Goal: Transaction & Acquisition: Purchase product/service

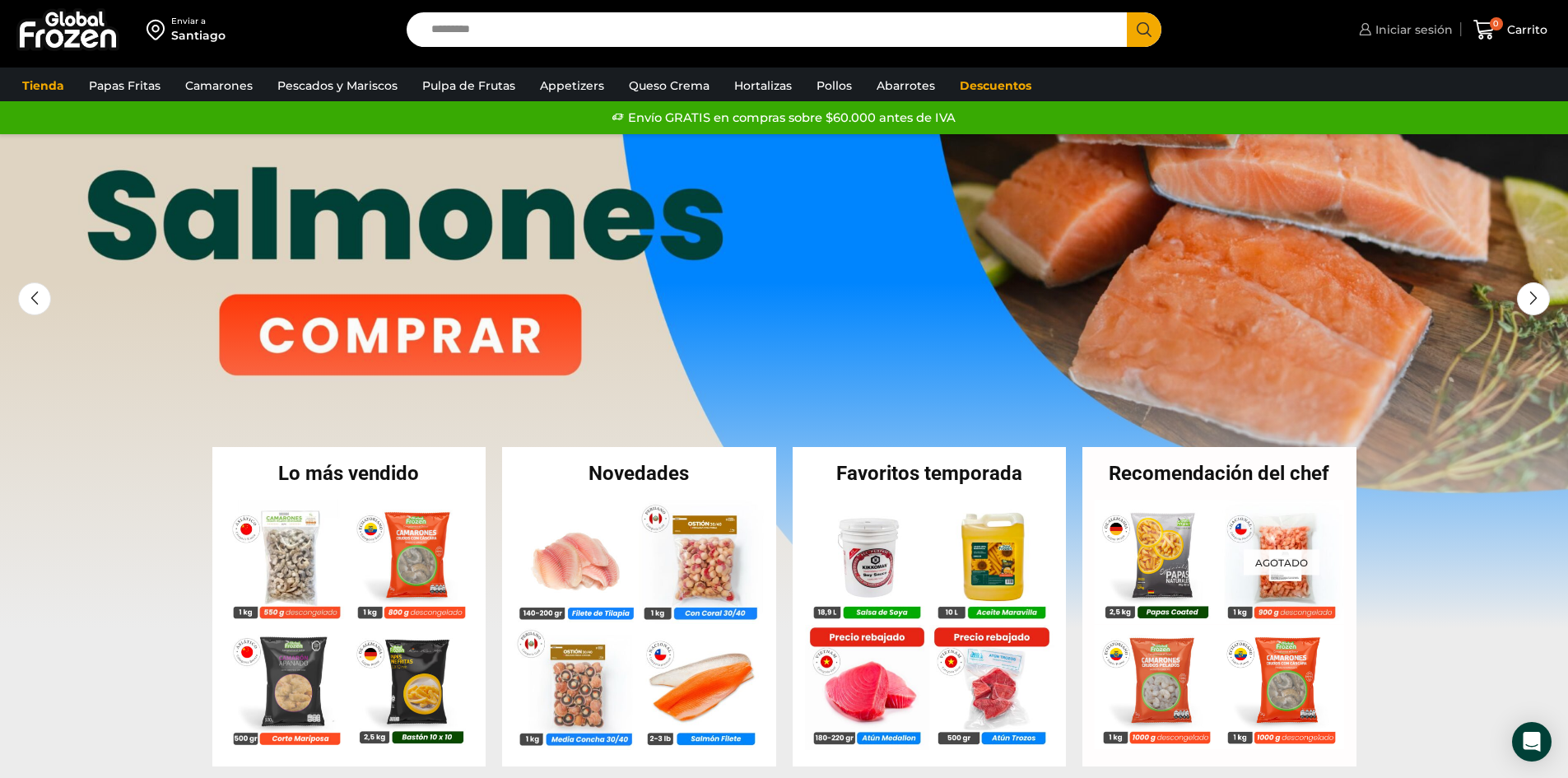
click at [1412, 34] on span "Iniciar sesión" at bounding box center [1411, 29] width 81 height 16
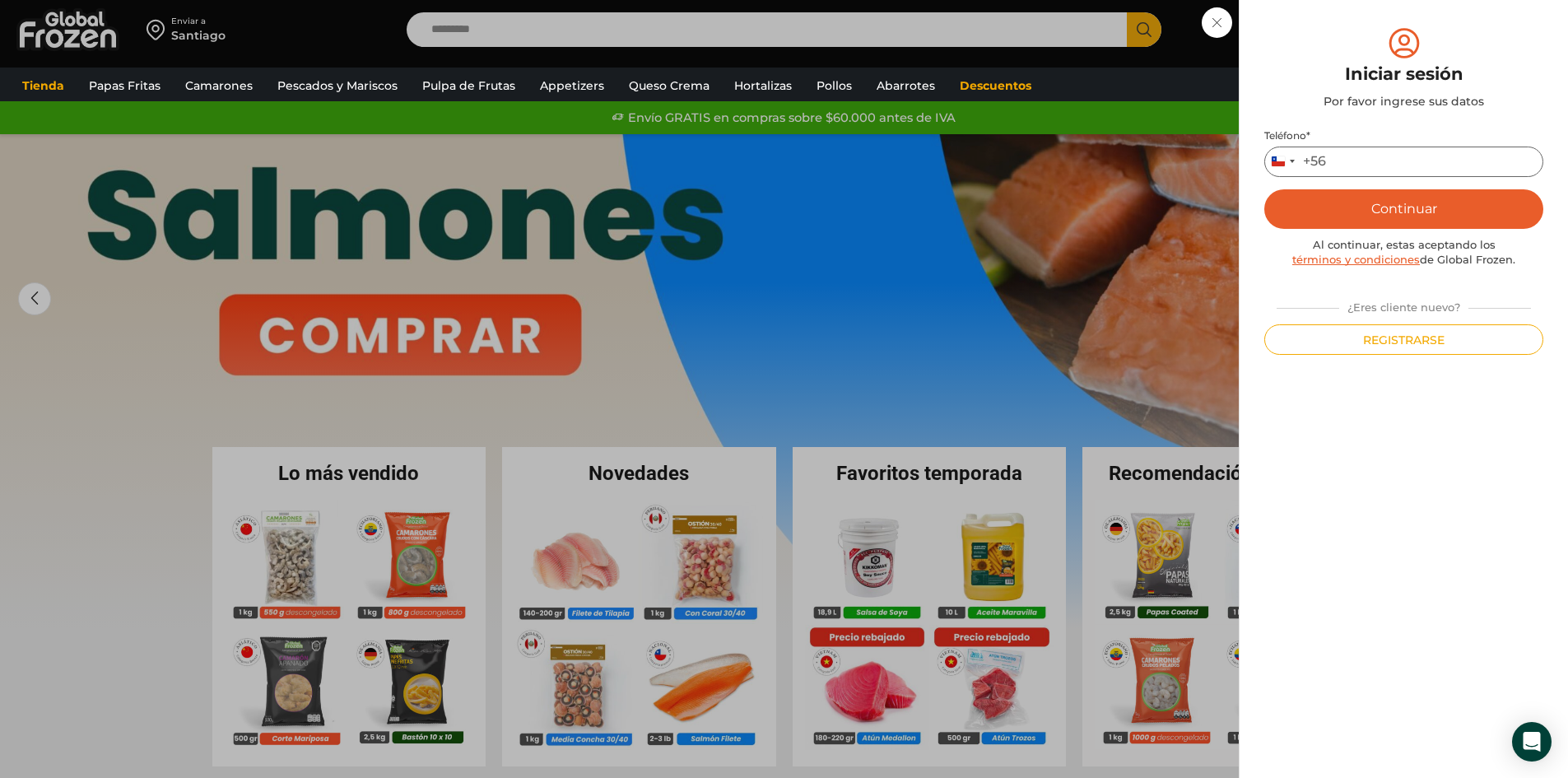
click at [1366, 148] on input "Teléfono *" at bounding box center [1404, 162] width 279 height 31
type input "*********"
click at [1397, 217] on button "Continuar" at bounding box center [1404, 209] width 279 height 39
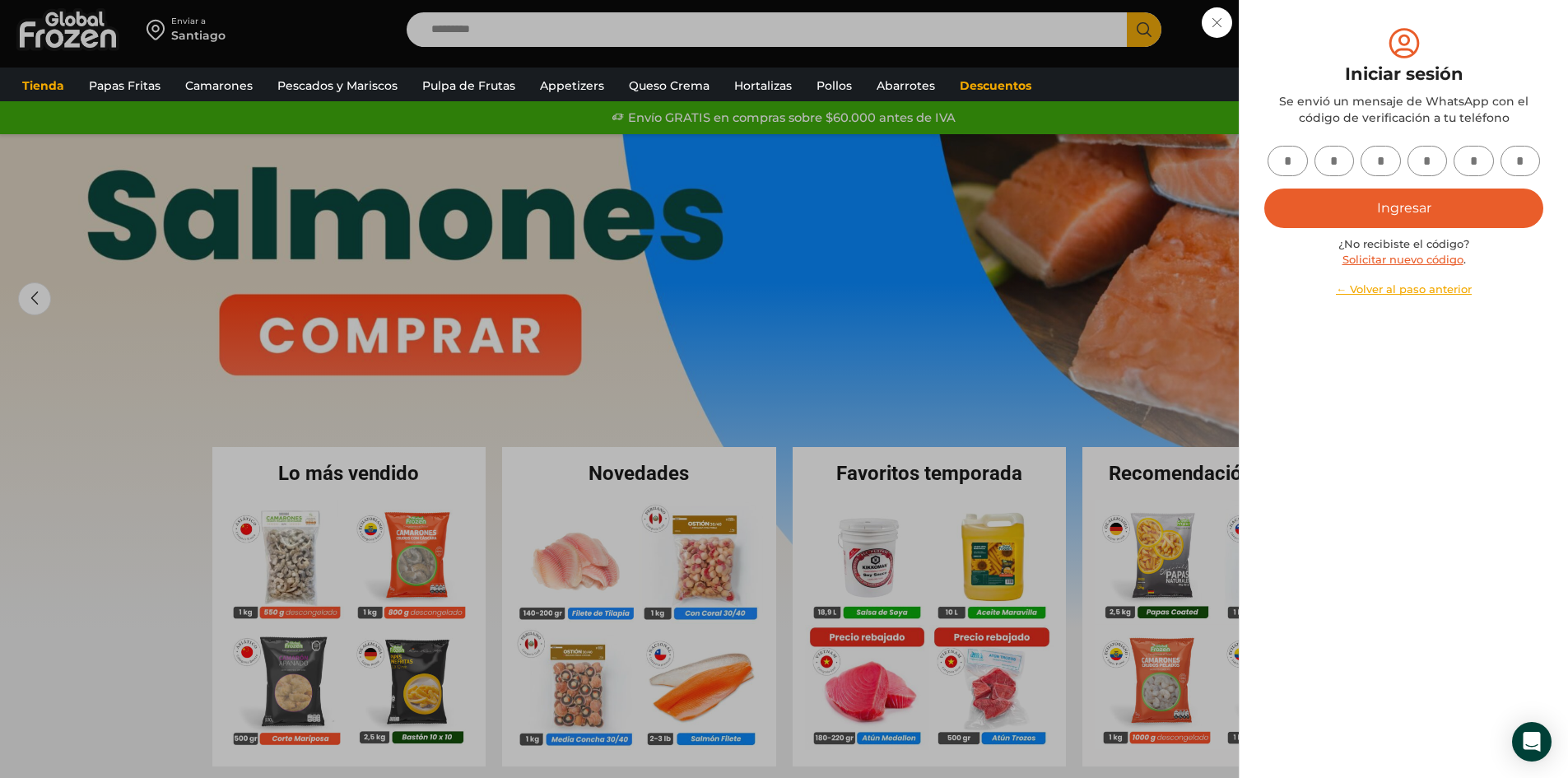
drag, startPoint x: 1286, startPoint y: 154, endPoint x: 1486, endPoint y: 175, distance: 201.1
click at [1288, 154] on input "text" at bounding box center [1287, 161] width 40 height 31
type input "*"
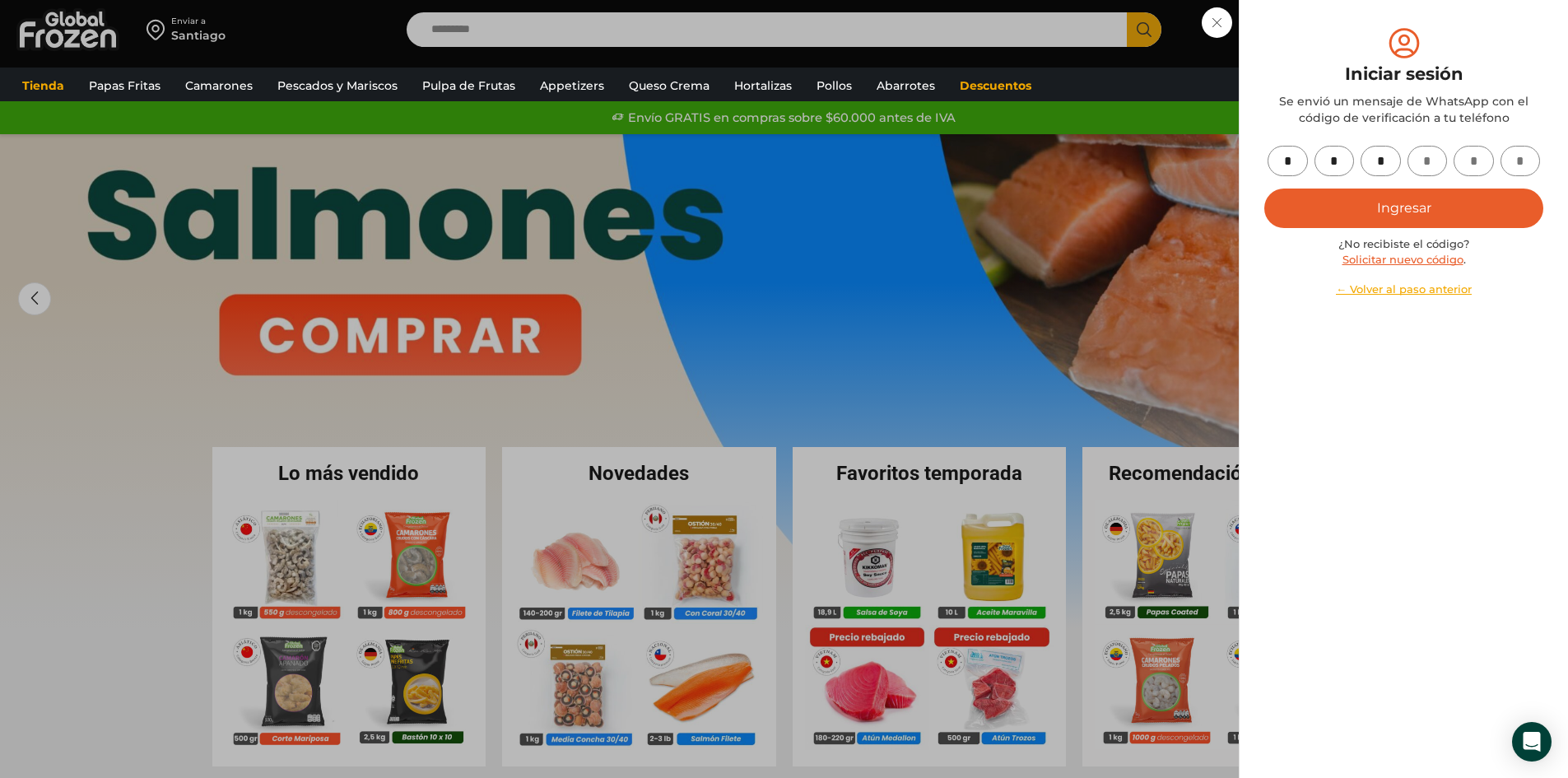
type input "*"
click at [1264, 188] on button "Ingresar" at bounding box center [1404, 208] width 279 height 39
click at [1399, 211] on button "Ingresar" at bounding box center [1404, 208] width 279 height 39
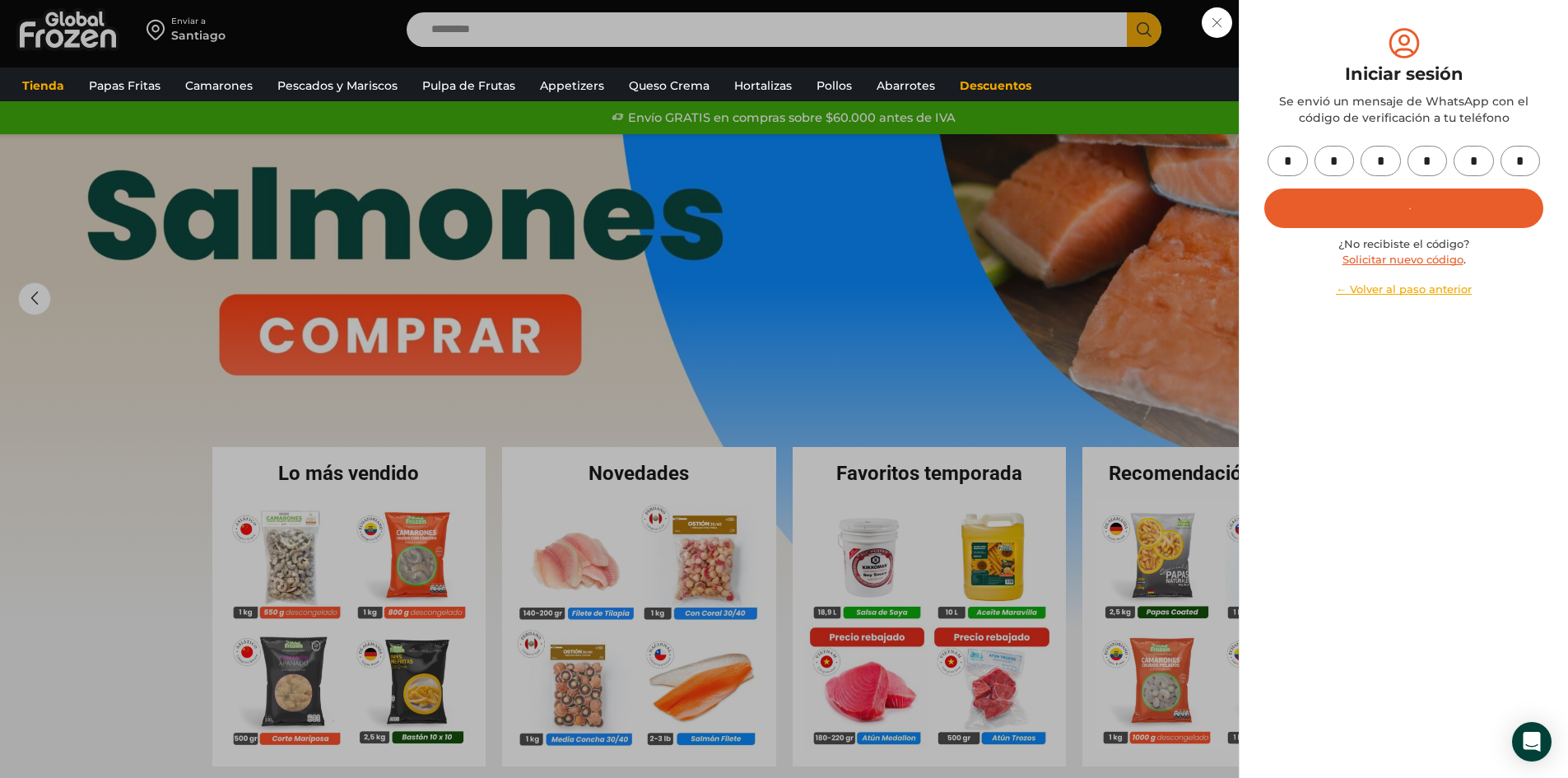
type button "Ingresar"
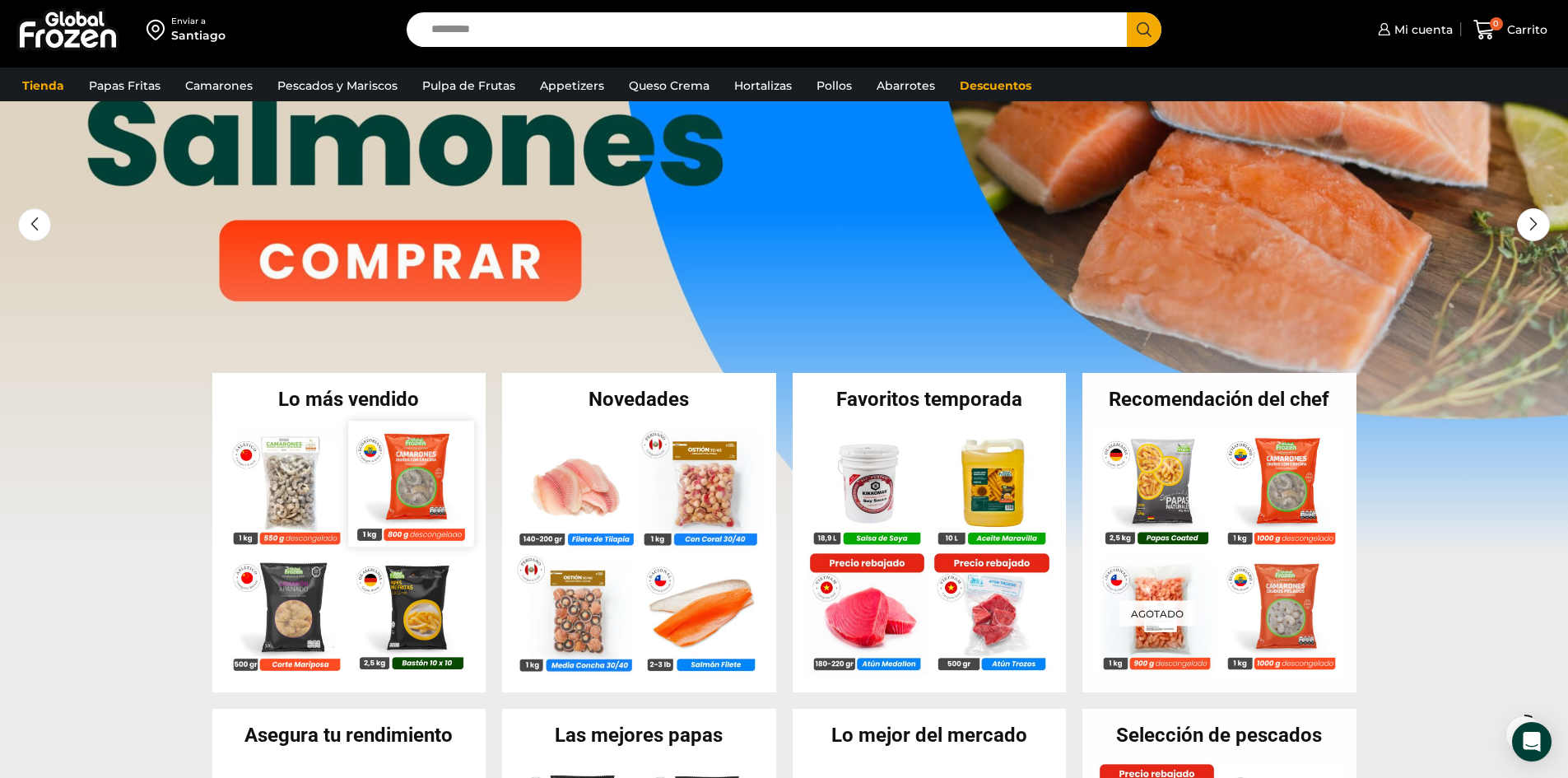
scroll to position [164, 0]
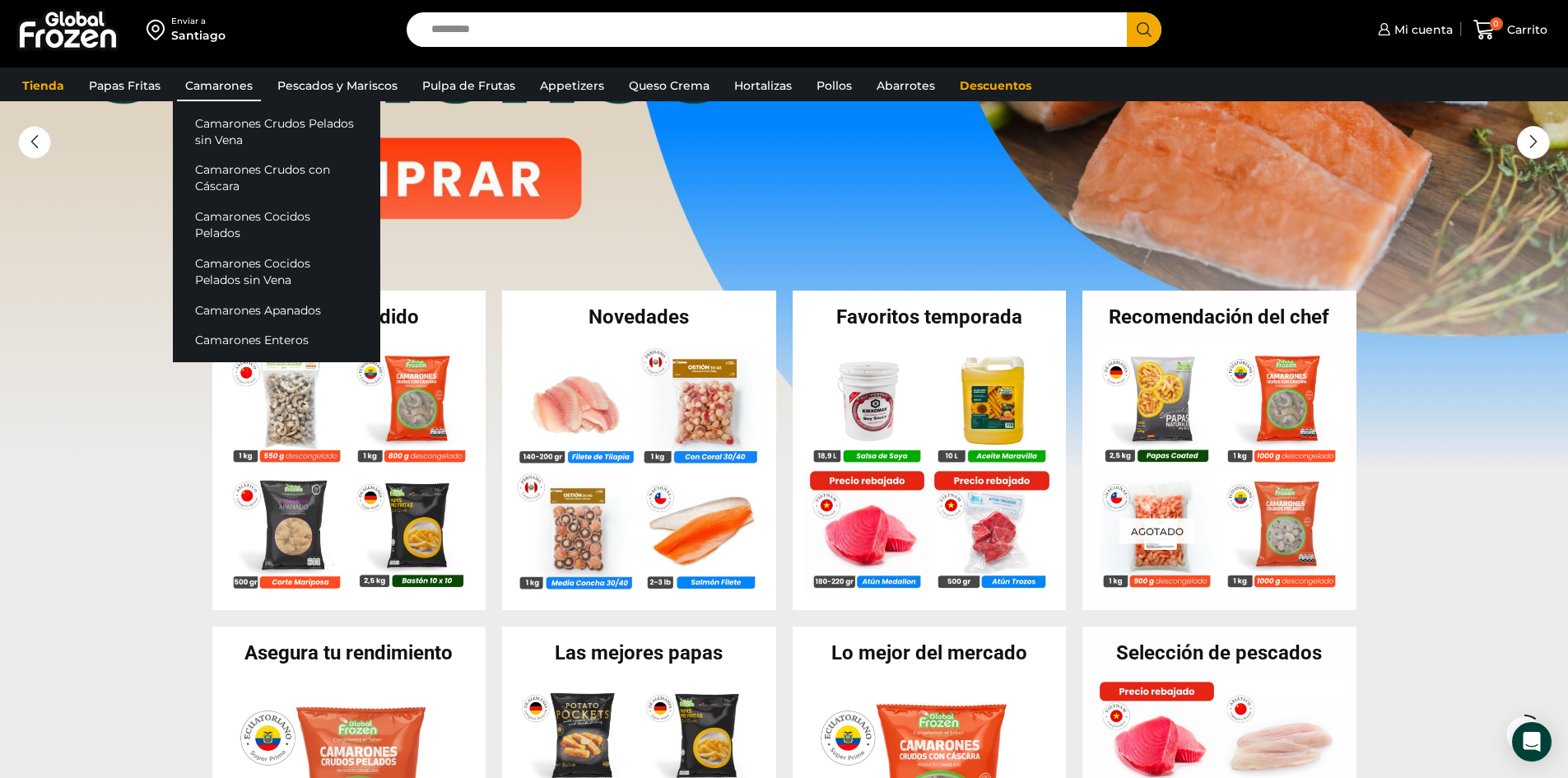
click at [226, 92] on link "Camarones" at bounding box center [219, 86] width 84 height 32
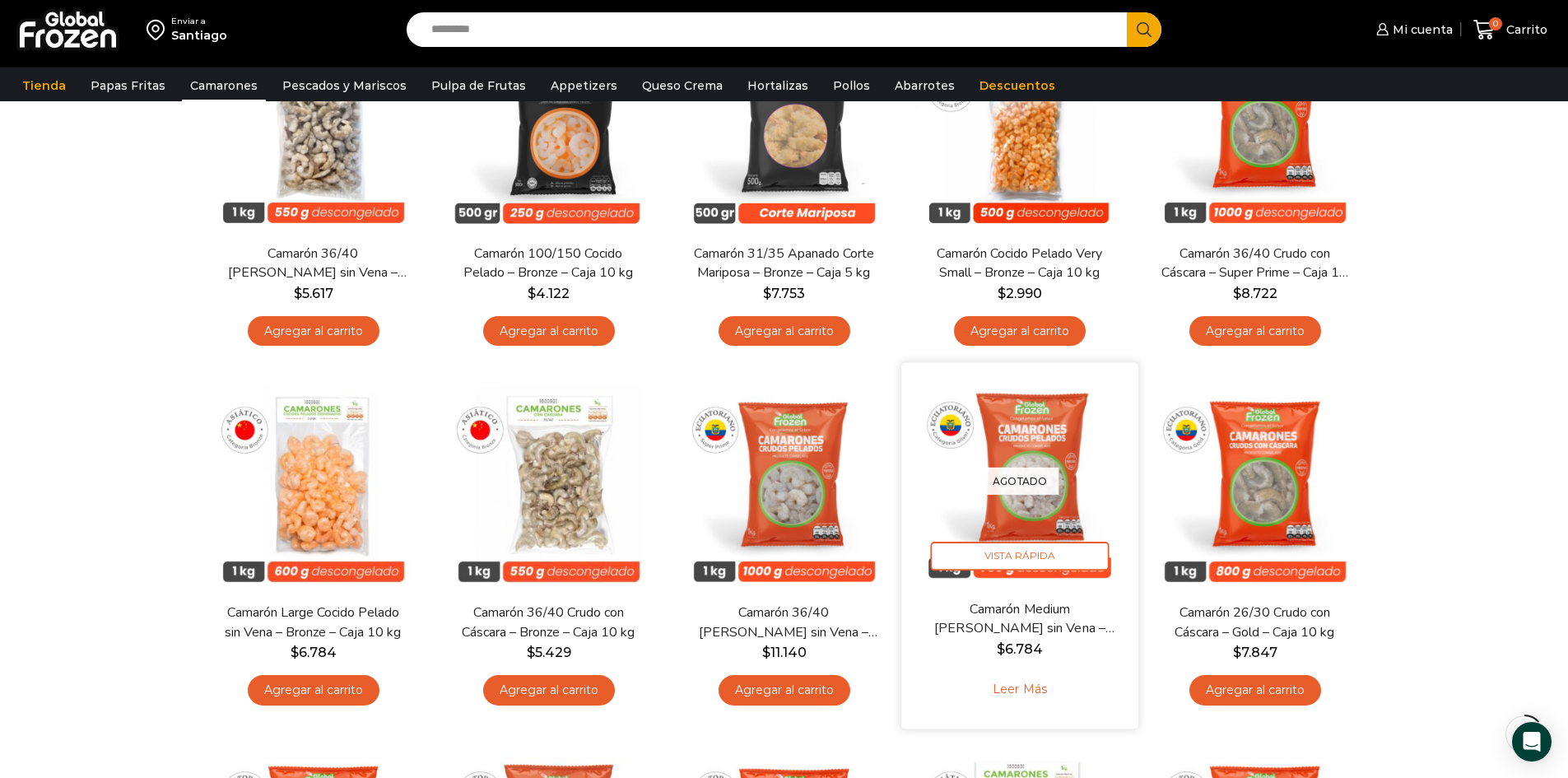
scroll to position [247, 0]
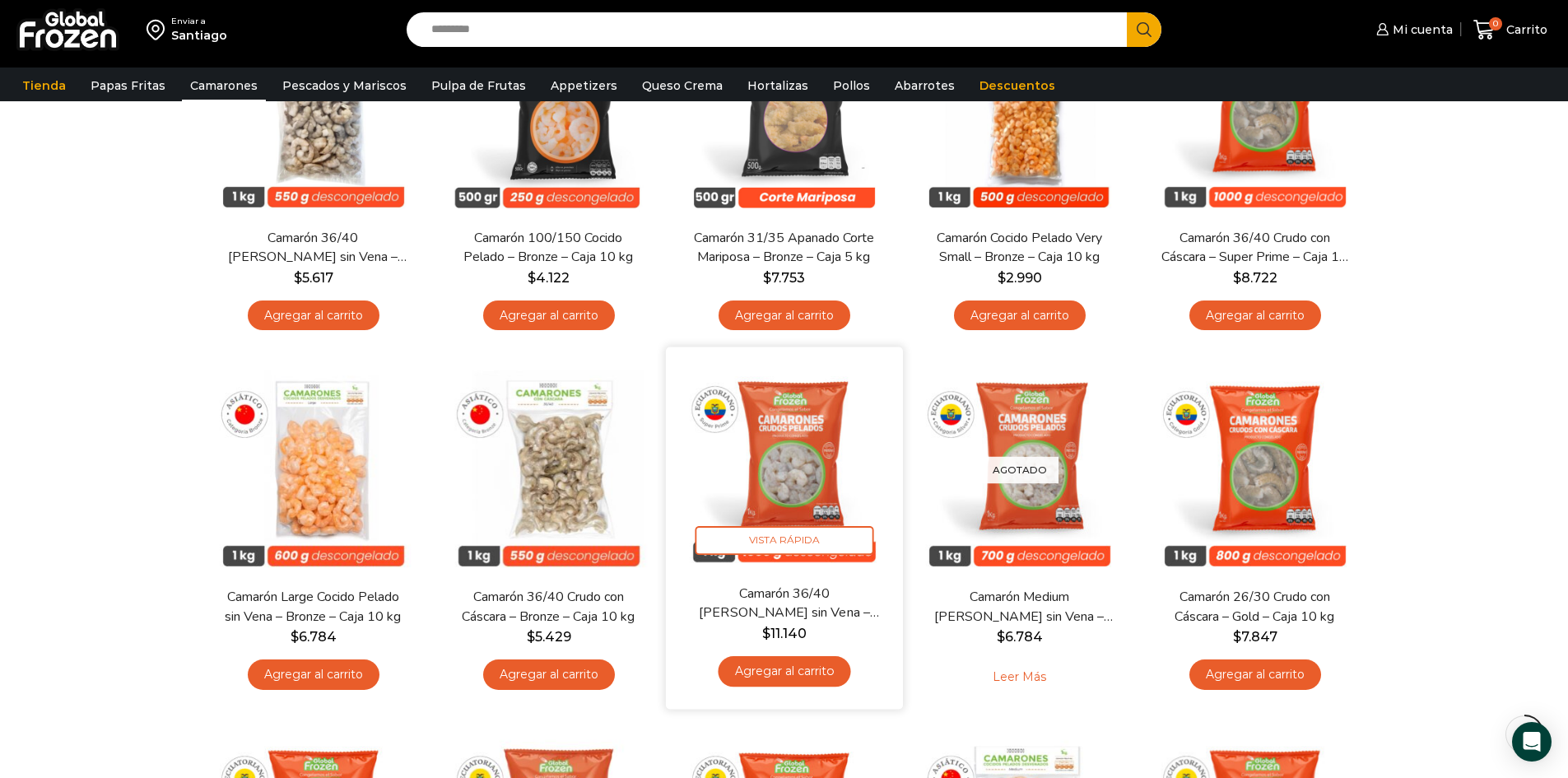
click at [792, 674] on link "Agregar al carrito" at bounding box center [784, 672] width 133 height 31
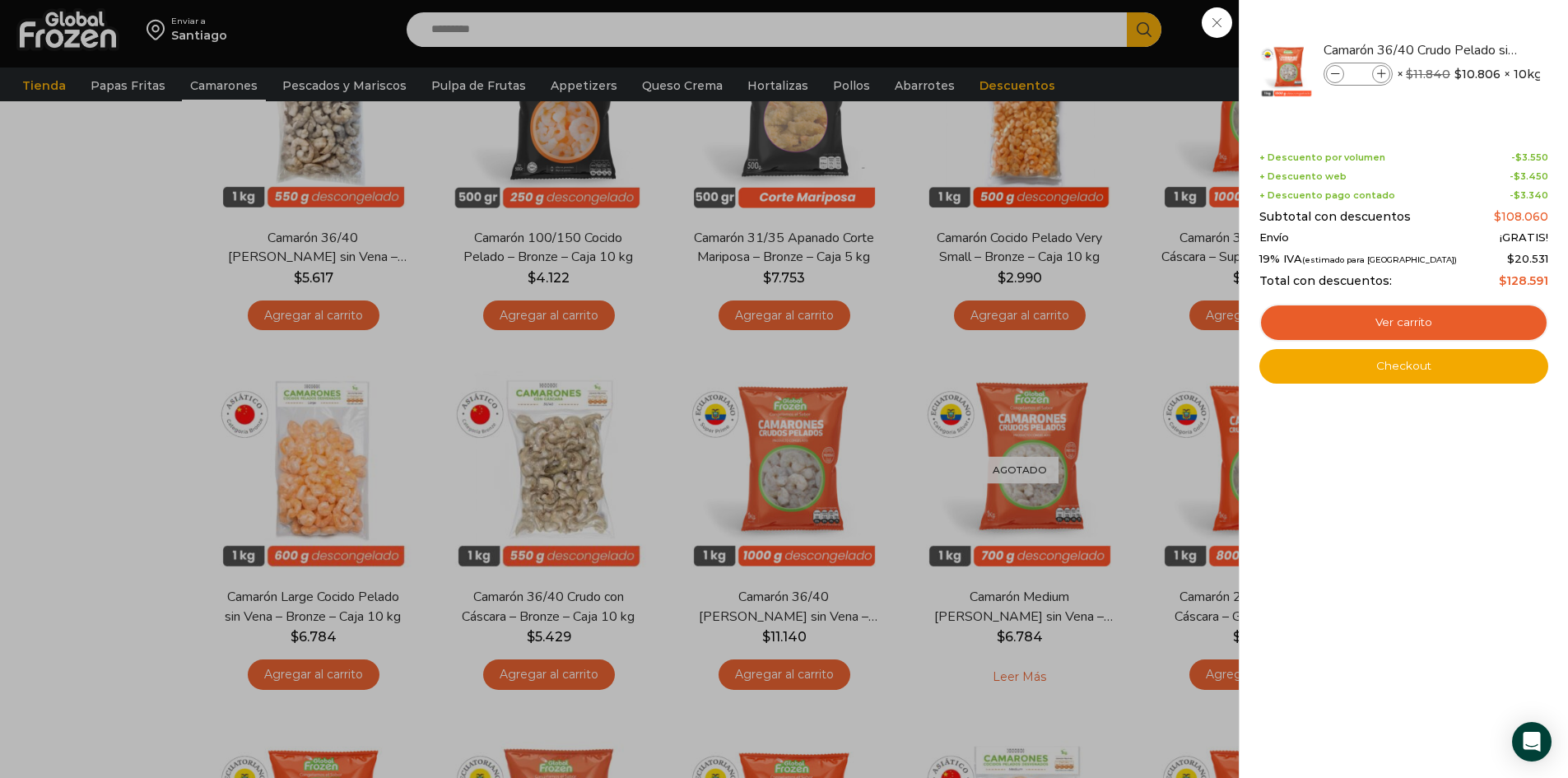
click at [1470, 50] on div "1 Carrito 1 1 Shopping Cart *" at bounding box center [1511, 30] width 82 height 39
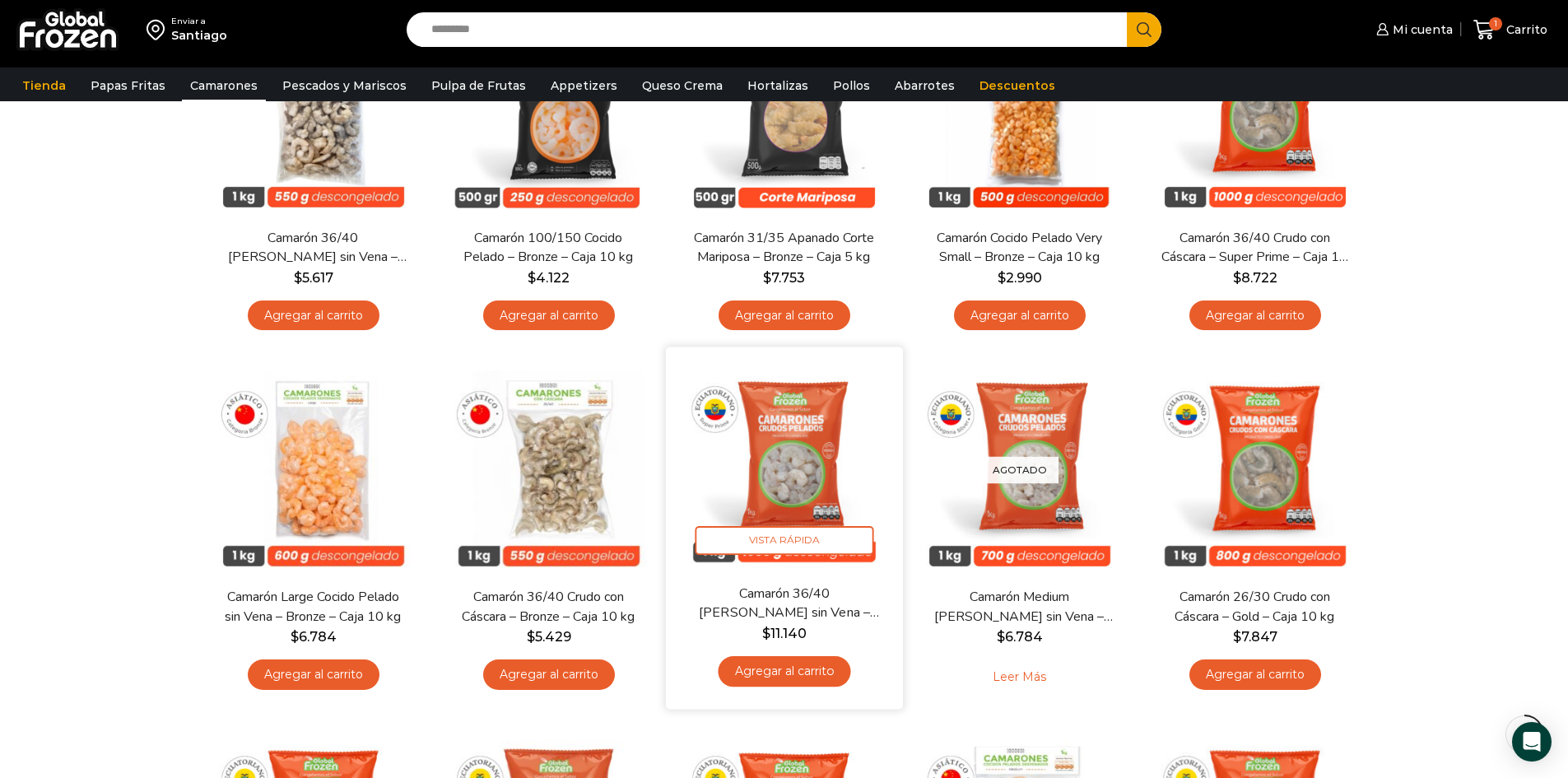
click at [699, 485] on img at bounding box center [785, 466] width 212 height 212
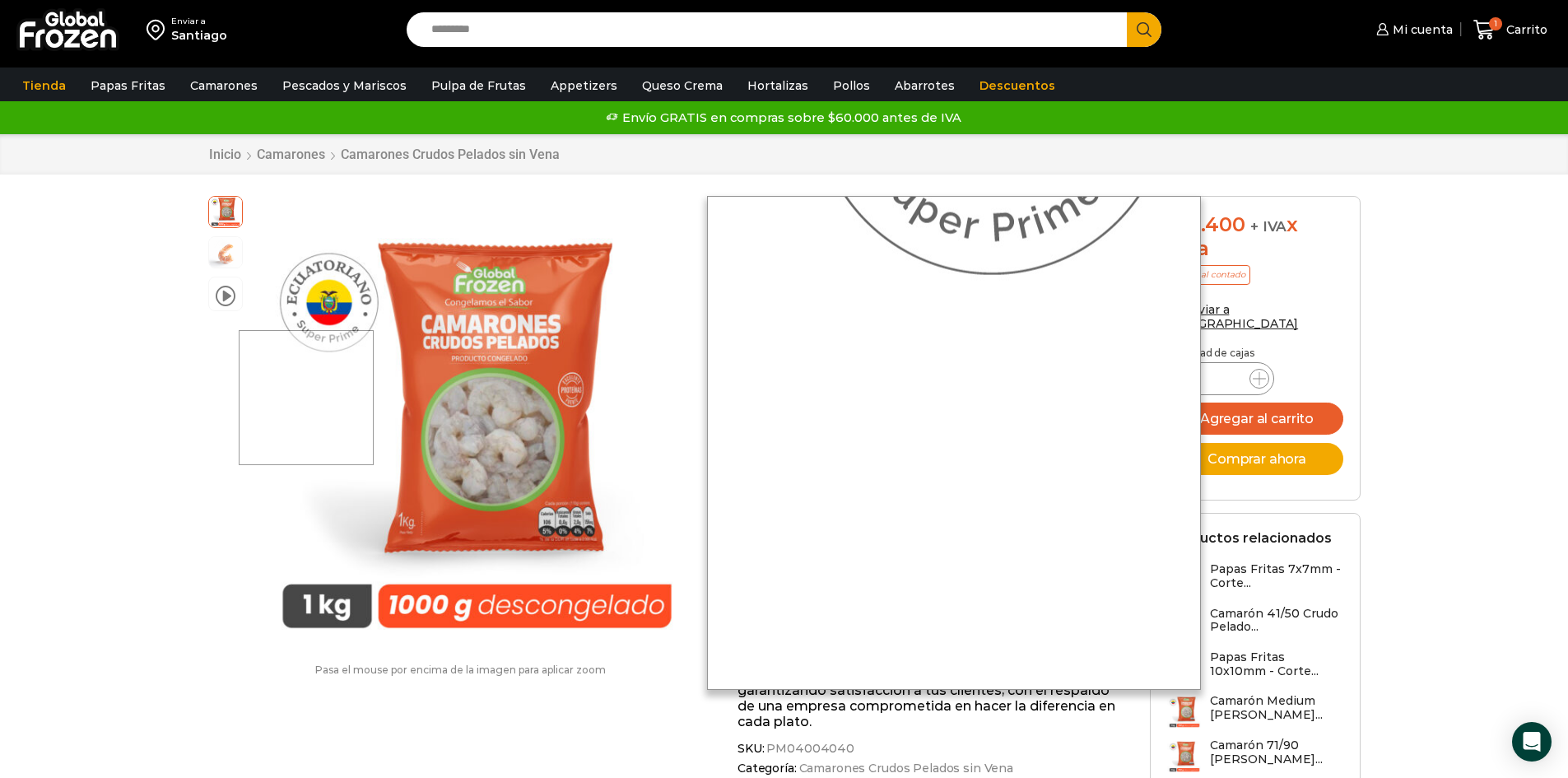
click at [307, 398] on div at bounding box center [306, 398] width 136 height 136
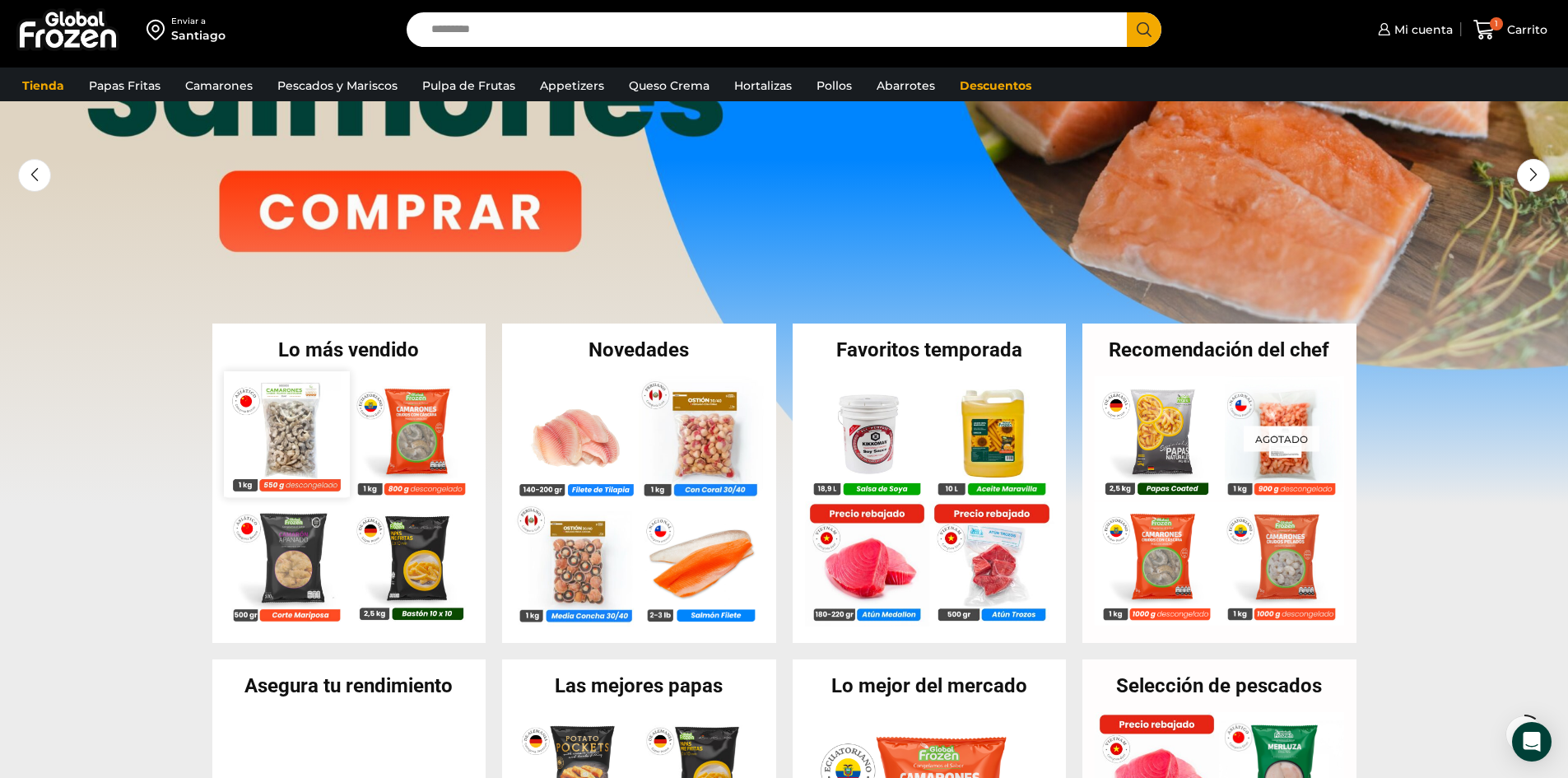
scroll to position [164, 0]
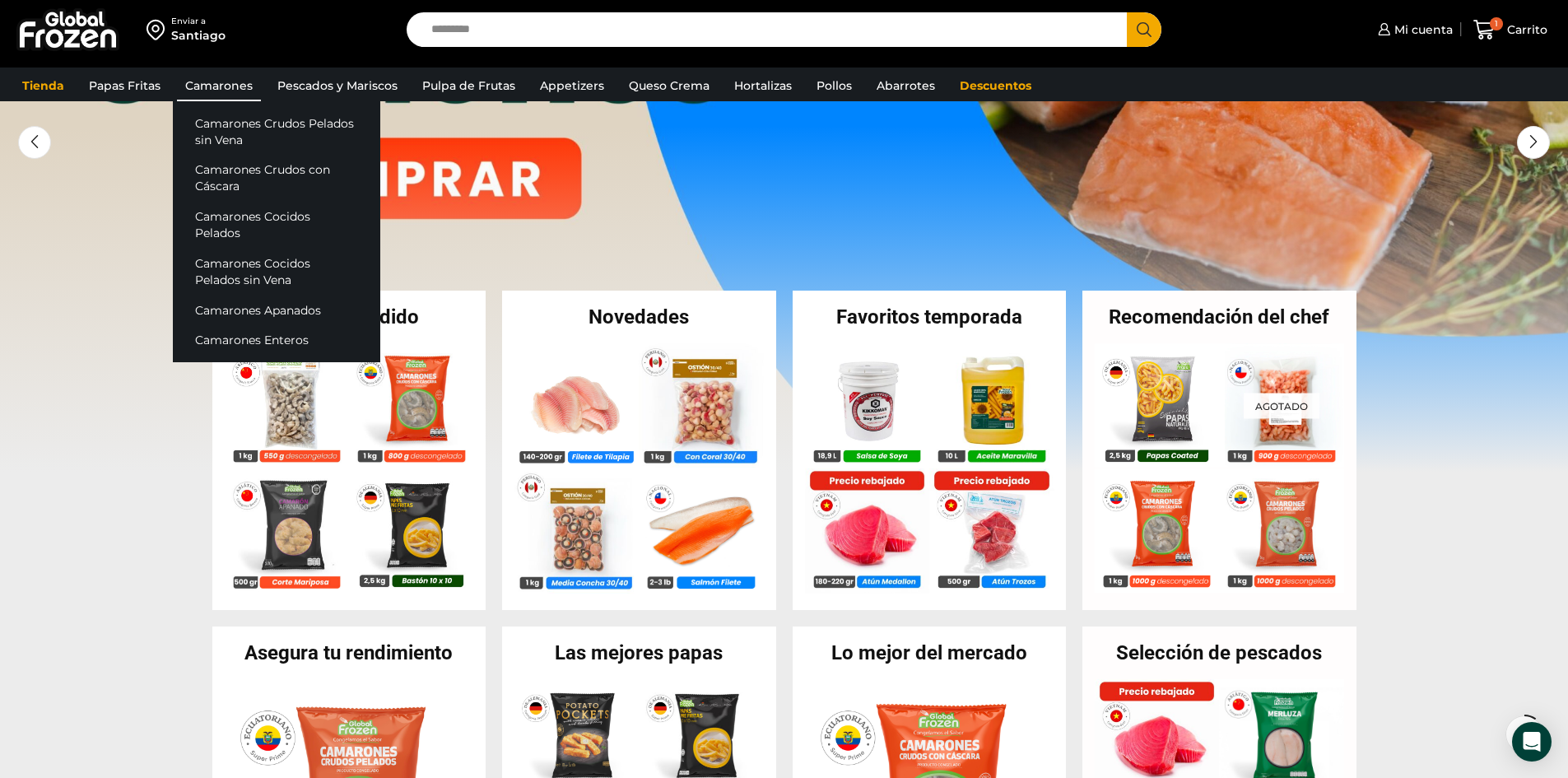
click at [217, 83] on link "Camarones" at bounding box center [219, 86] width 84 height 32
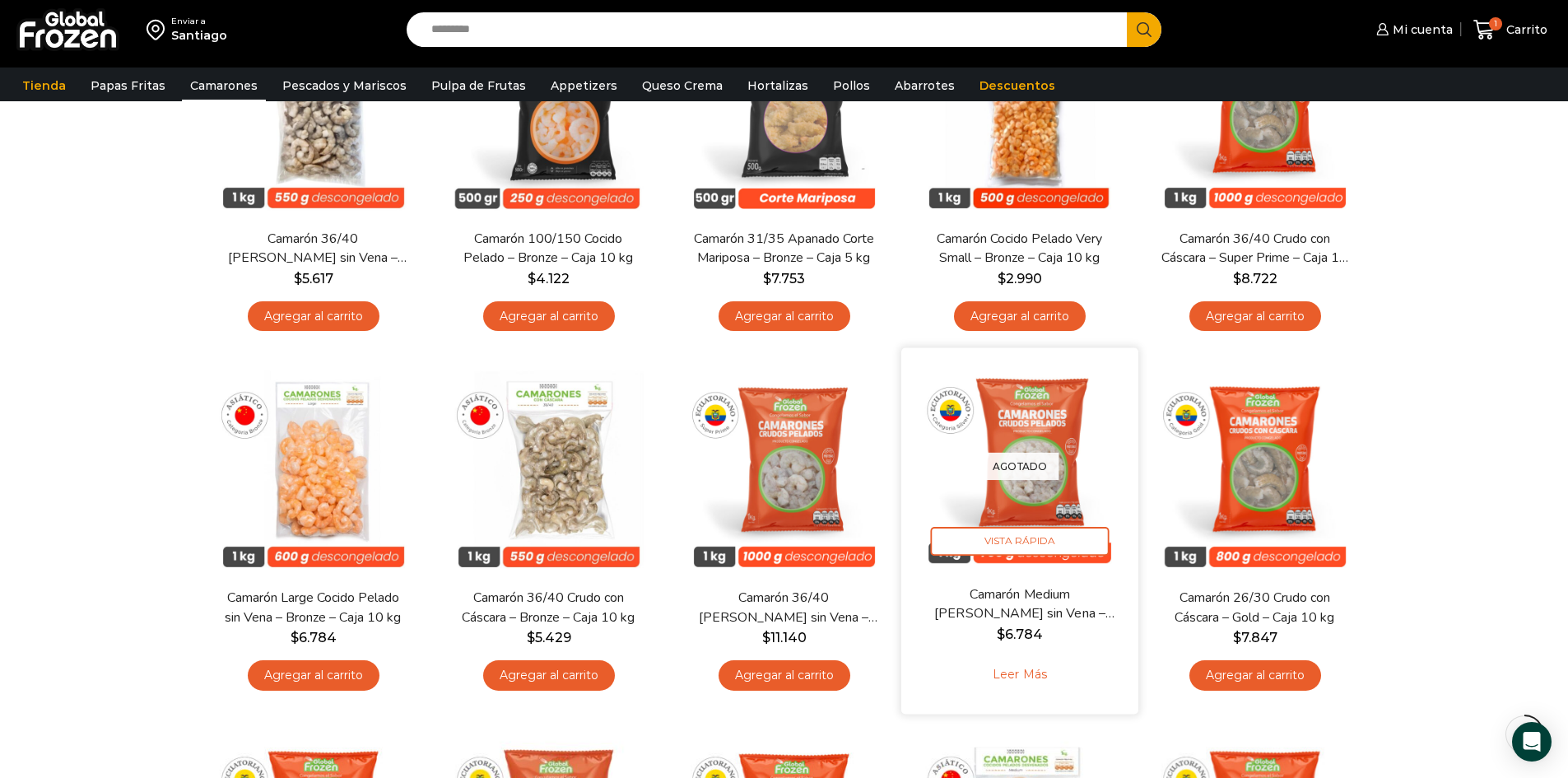
scroll to position [247, 0]
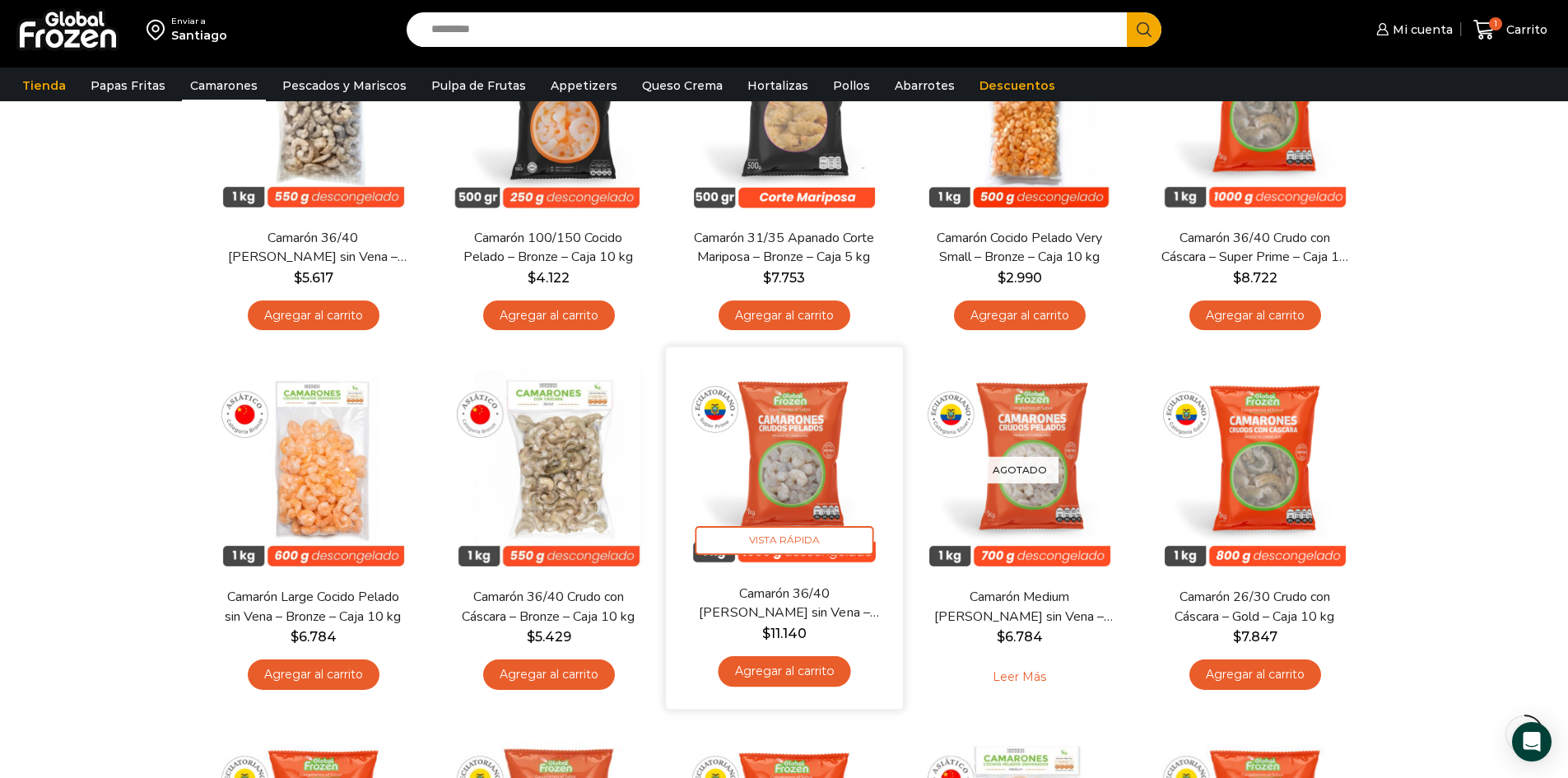
click at [770, 472] on img at bounding box center [785, 466] width 212 height 212
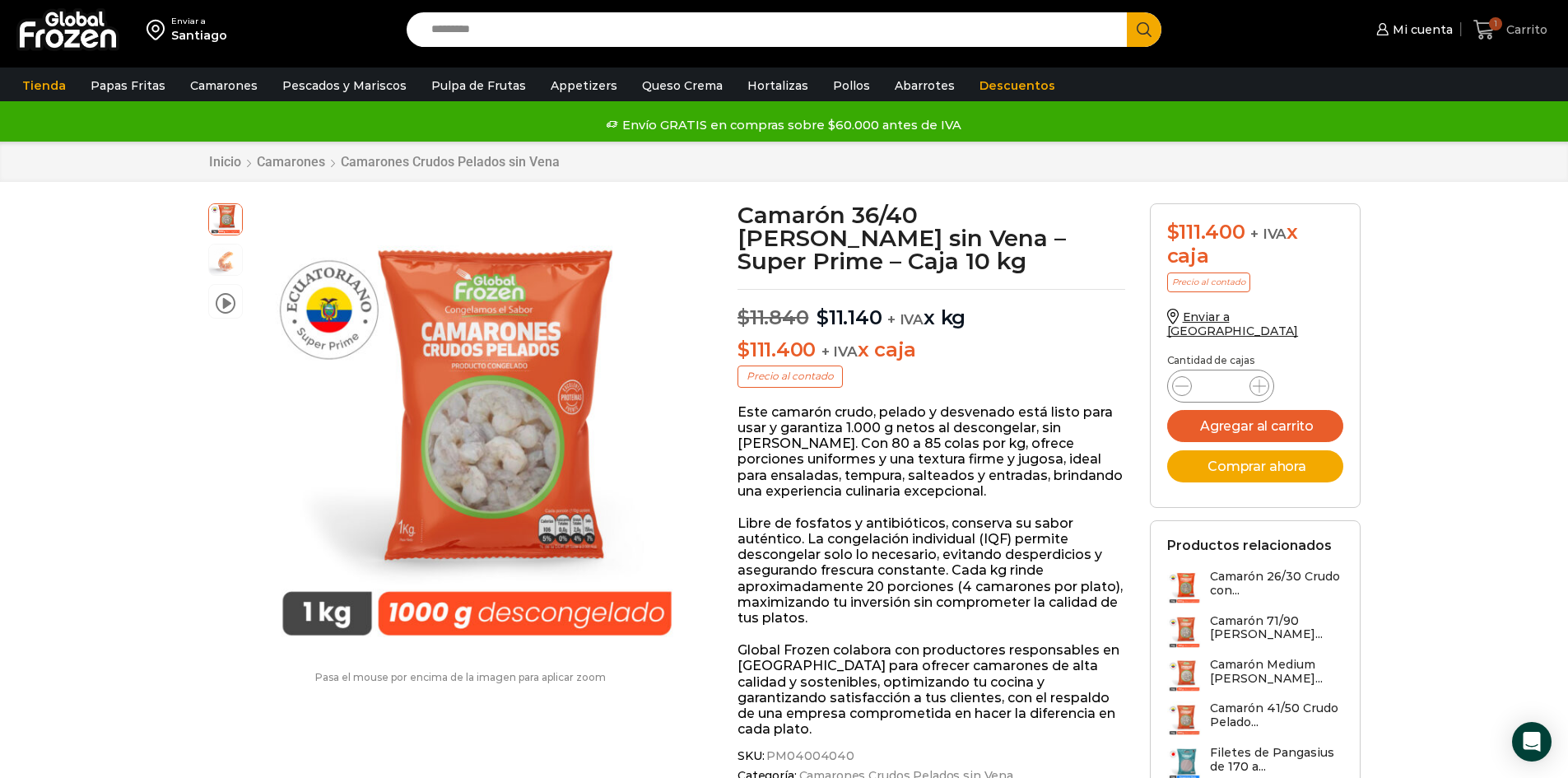
click at [1524, 28] on span "Carrito" at bounding box center [1524, 29] width 45 height 16
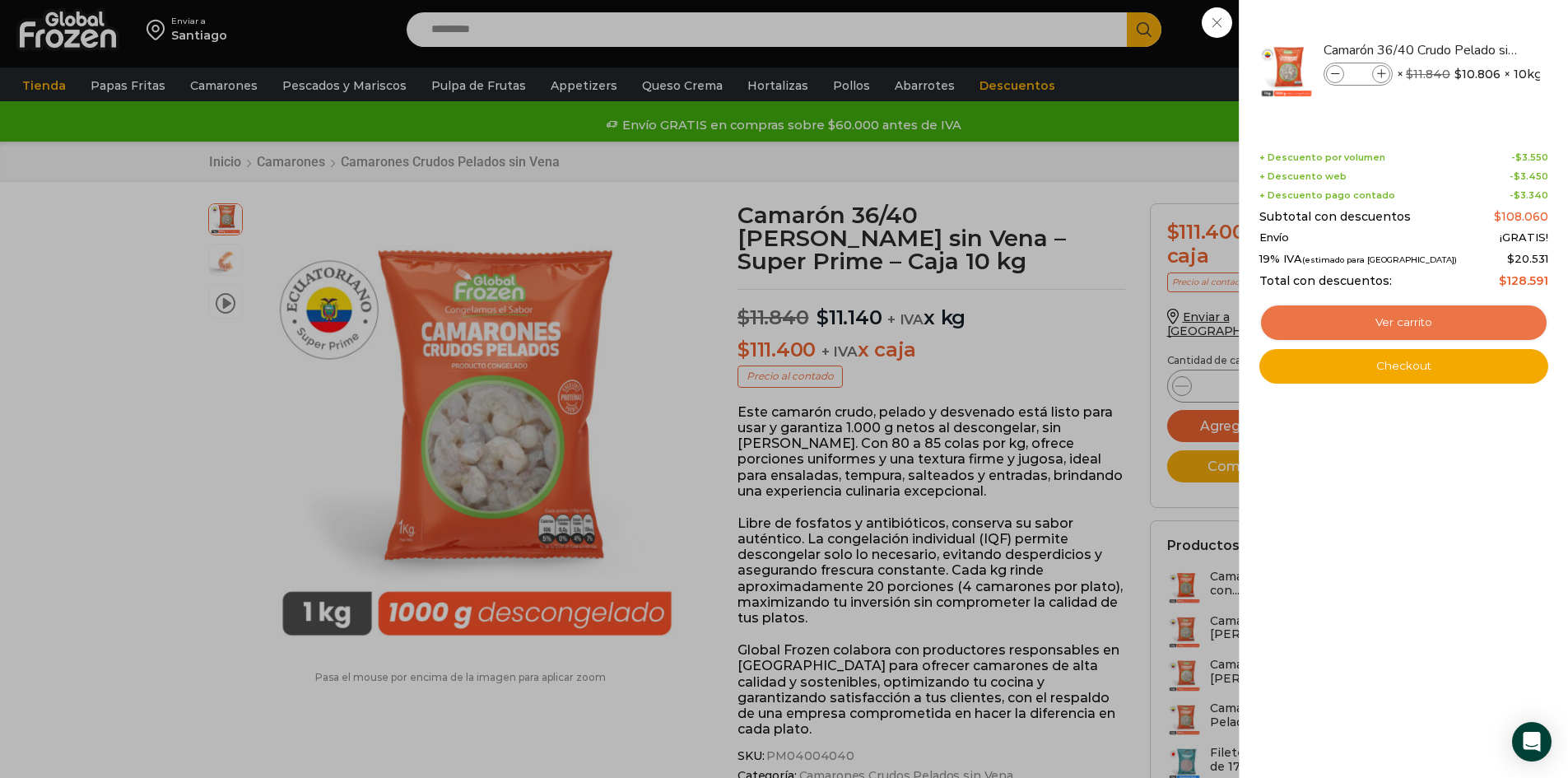
click at [1412, 325] on link "Ver carrito" at bounding box center [1405, 323] width 289 height 38
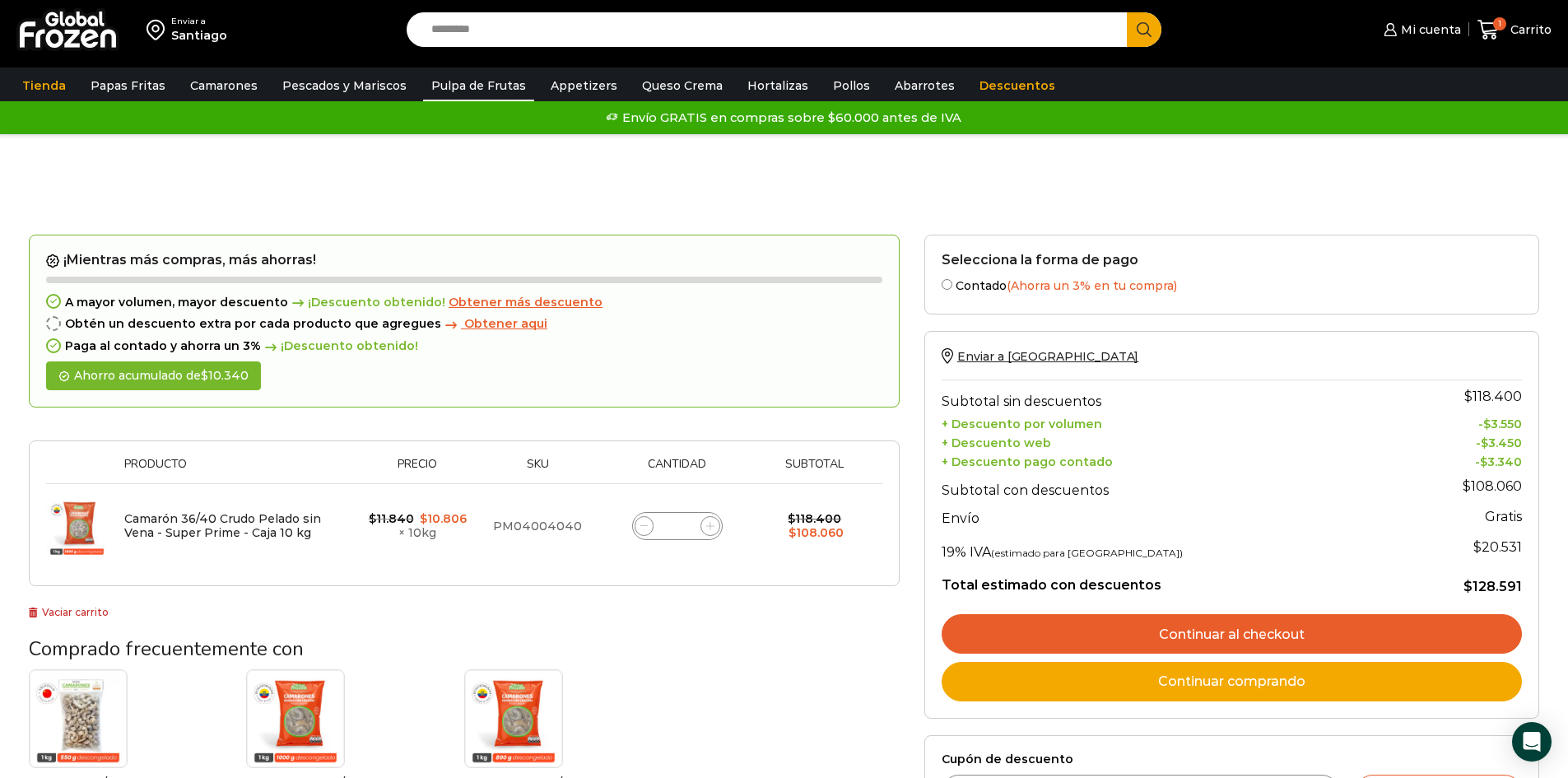
click at [473, 81] on link "Pulpa de Frutas" at bounding box center [478, 86] width 111 height 32
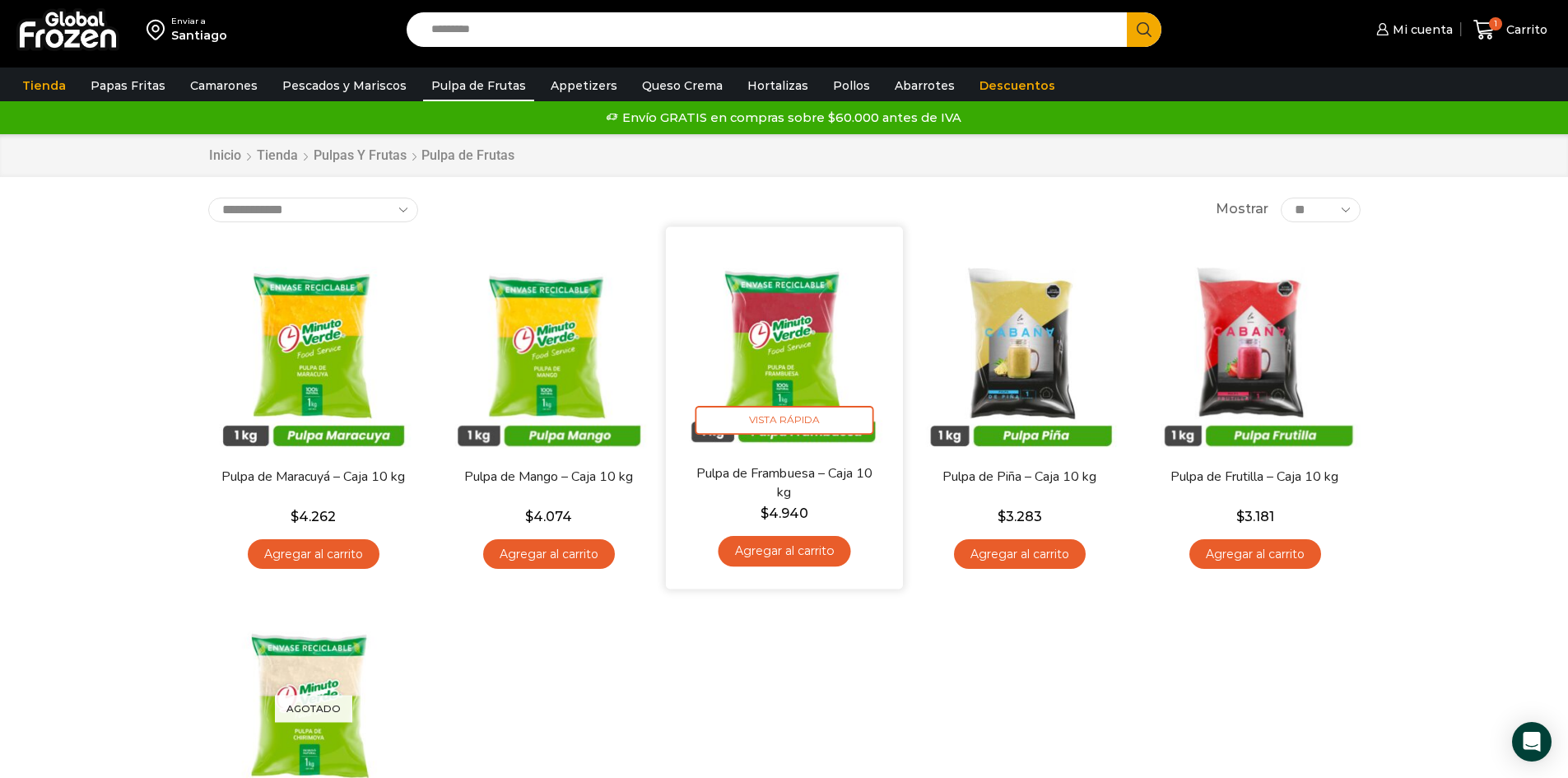
click at [770, 554] on link "Agregar al carrito" at bounding box center [784, 551] width 133 height 31
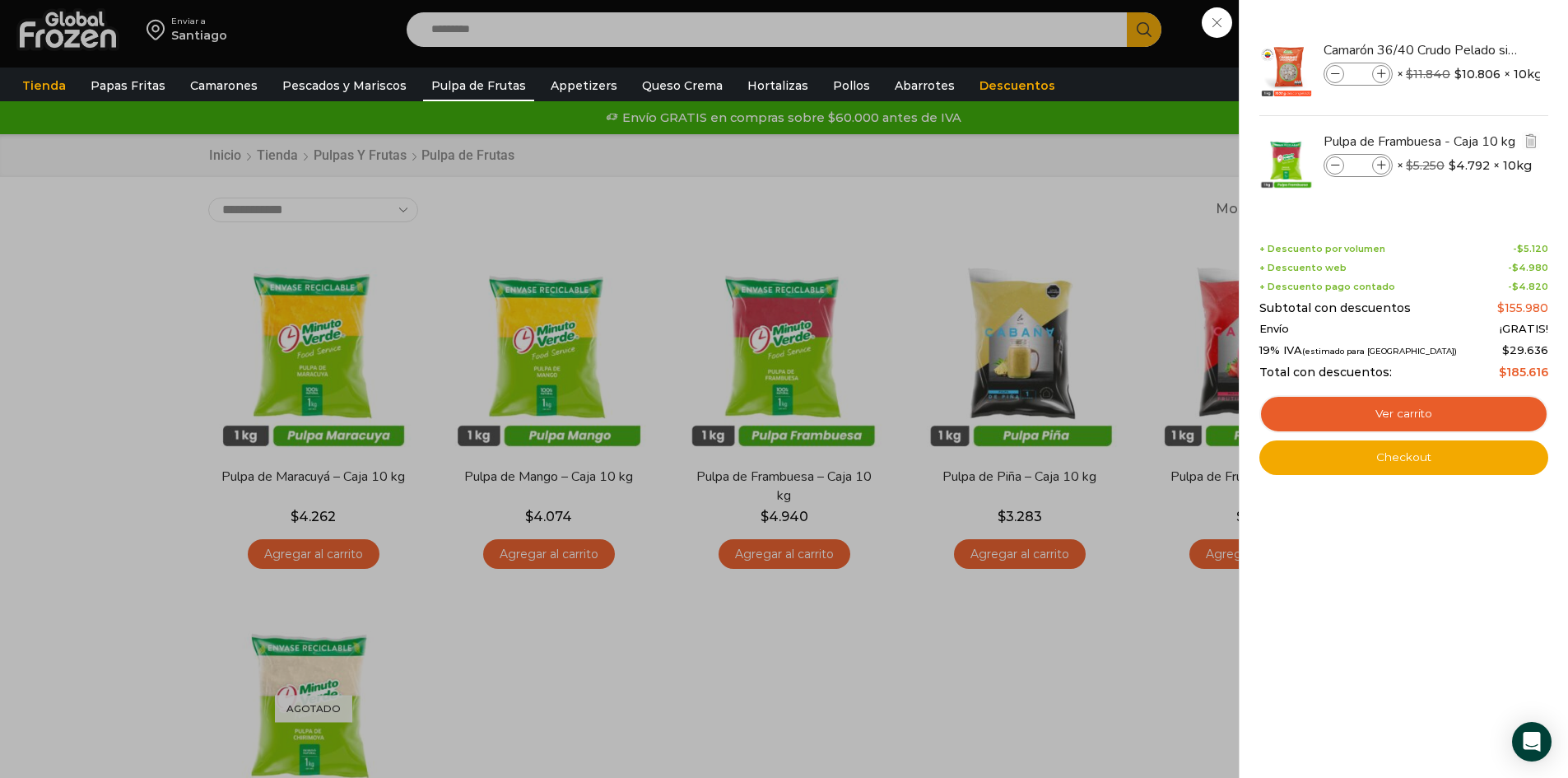
click at [1378, 163] on icon at bounding box center [1381, 166] width 9 height 9
type input "*"
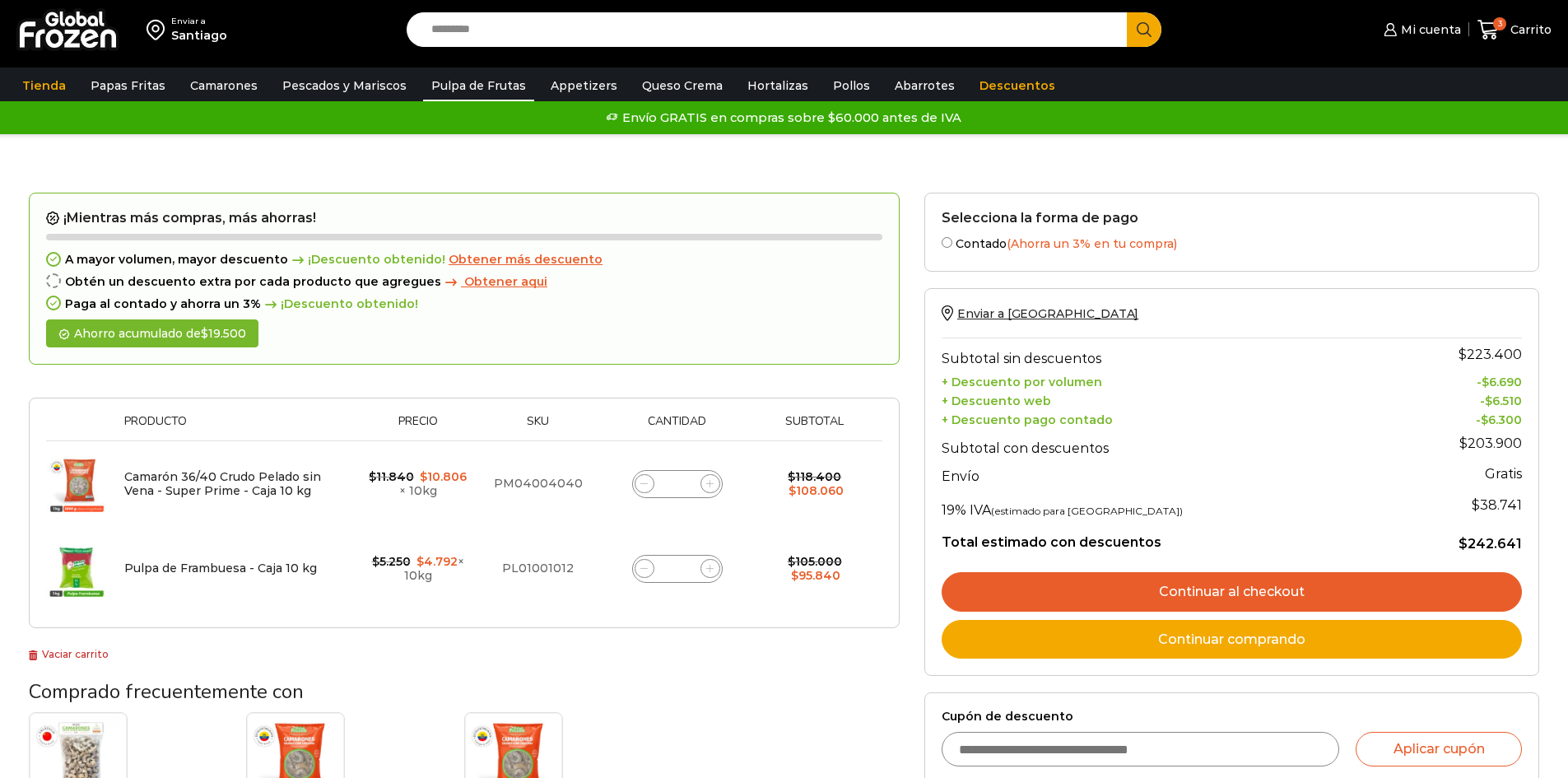
click at [497, 80] on link "Pulpa de Frutas" at bounding box center [478, 86] width 111 height 32
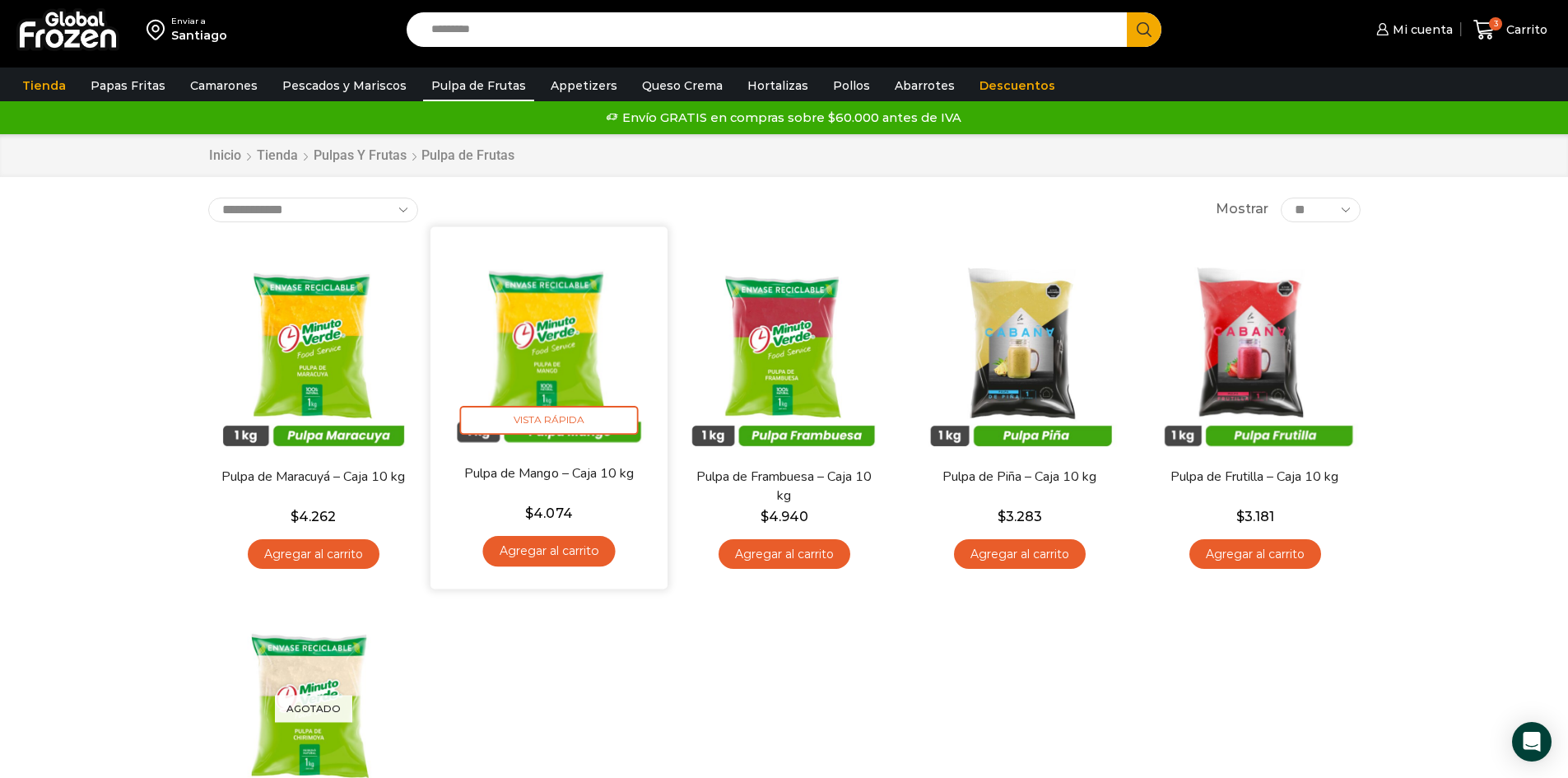
click at [570, 549] on link "Agregar al carrito" at bounding box center [549, 551] width 133 height 31
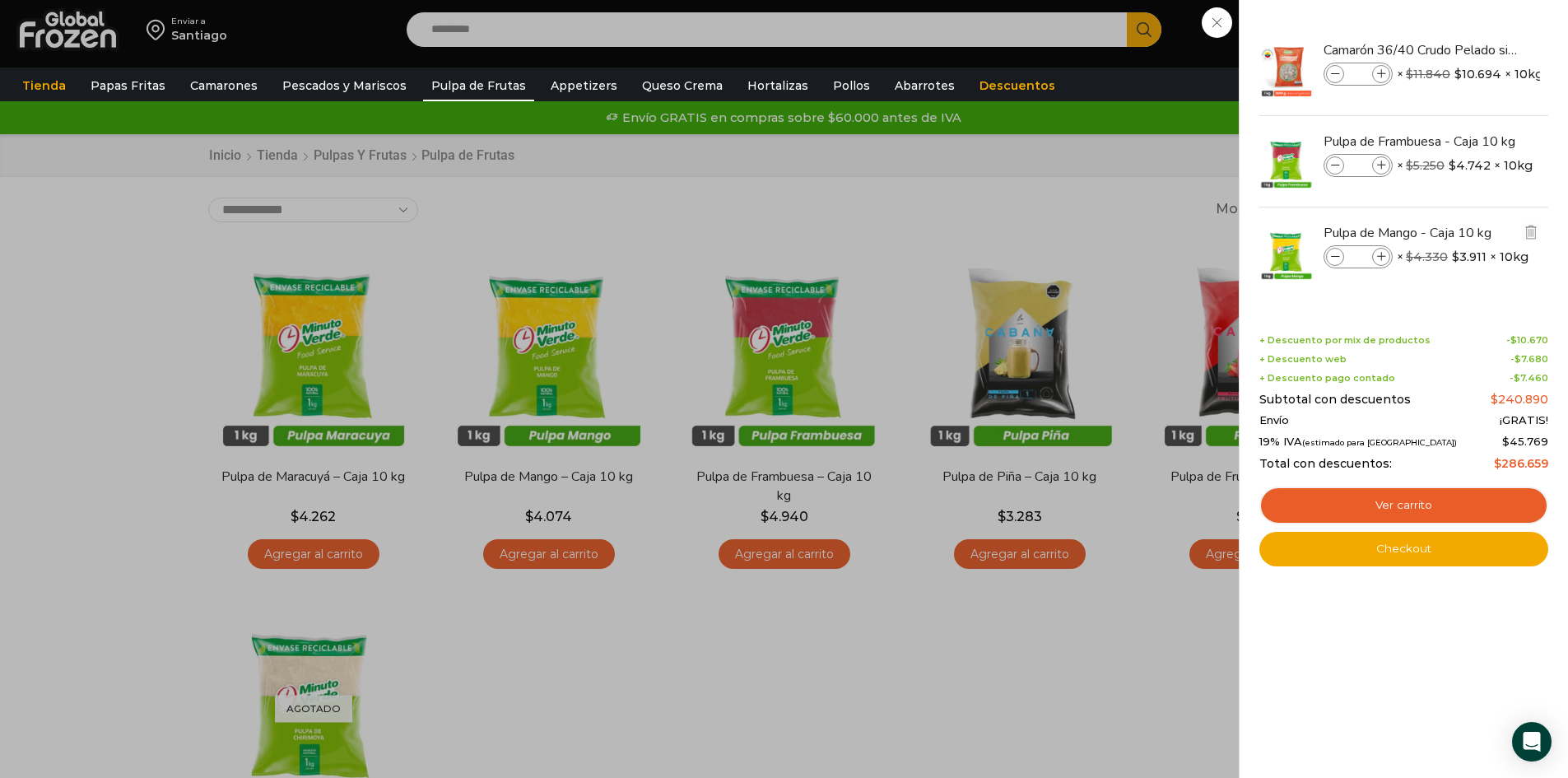
click at [1379, 252] on icon at bounding box center [1381, 257] width 9 height 9
type input "*"
click at [1470, 50] on div "4 [GEOGRAPHIC_DATA] 4 4 Shopping Cart *" at bounding box center [1511, 30] width 82 height 39
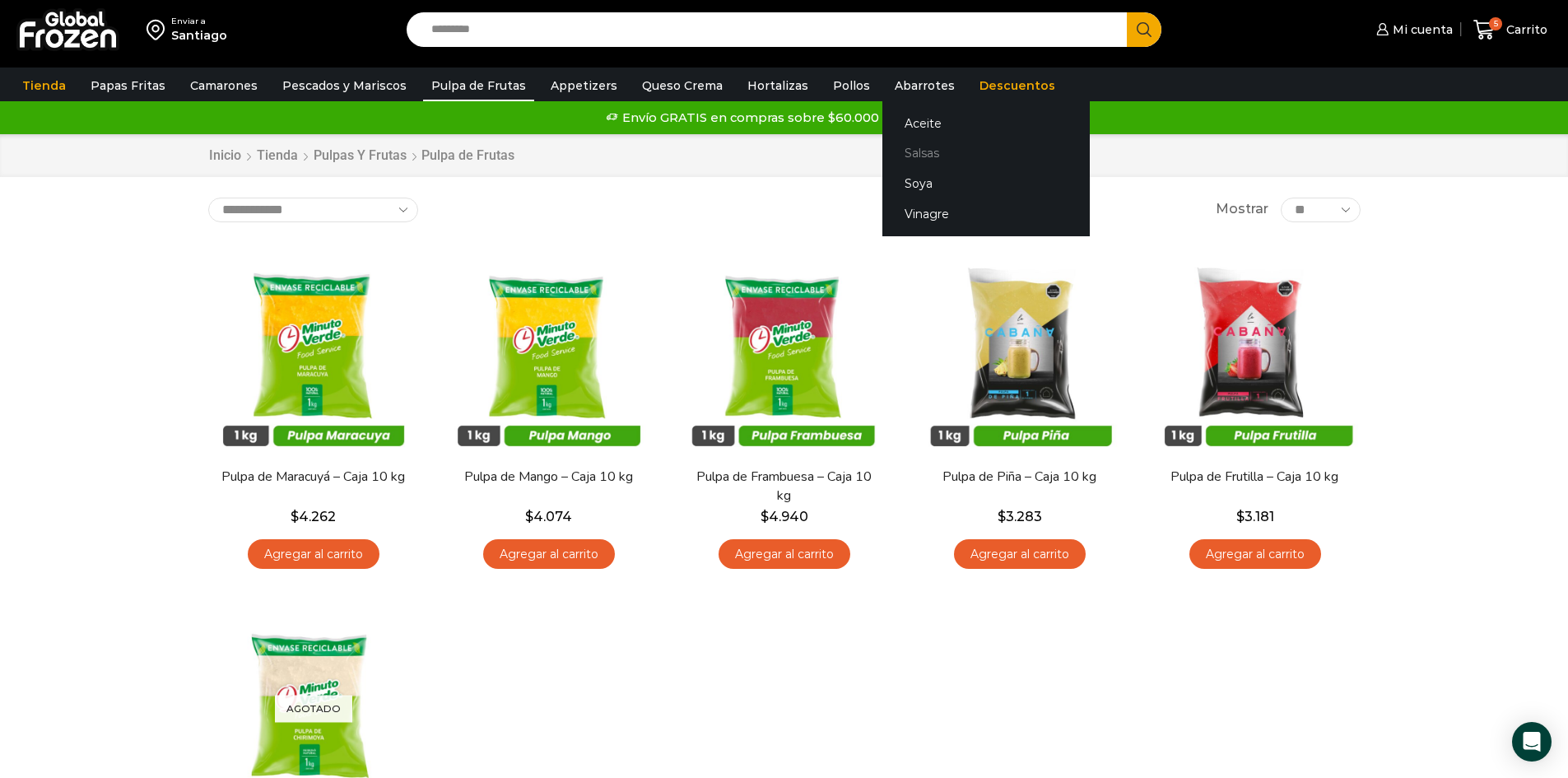
click at [909, 145] on link "Salsas" at bounding box center [986, 154] width 207 height 31
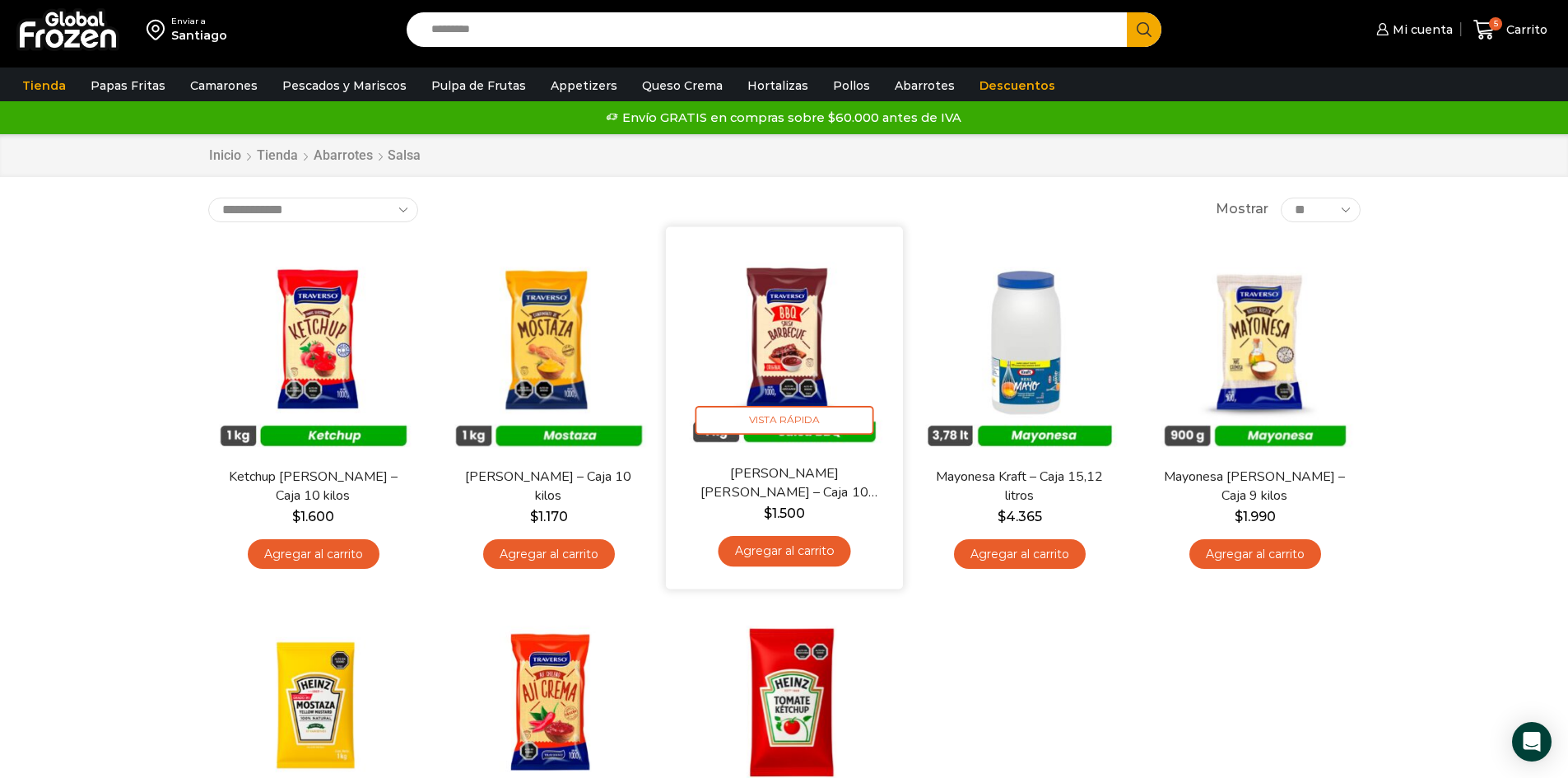
click at [786, 551] on link "Agregar al carrito" at bounding box center [784, 551] width 133 height 31
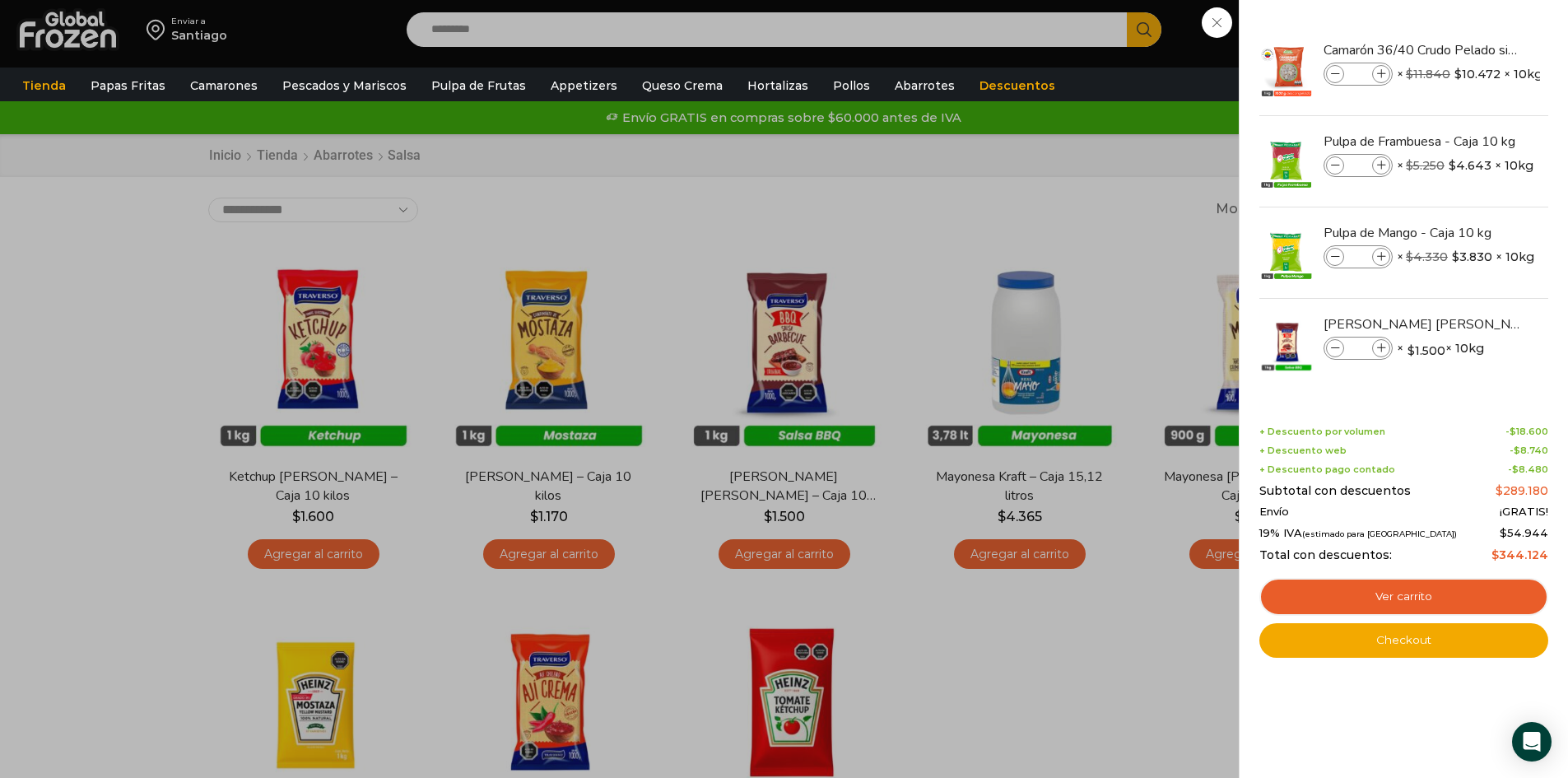
click at [1470, 50] on div "6 Carrito 6 6 Shopping Cart *" at bounding box center [1511, 30] width 82 height 39
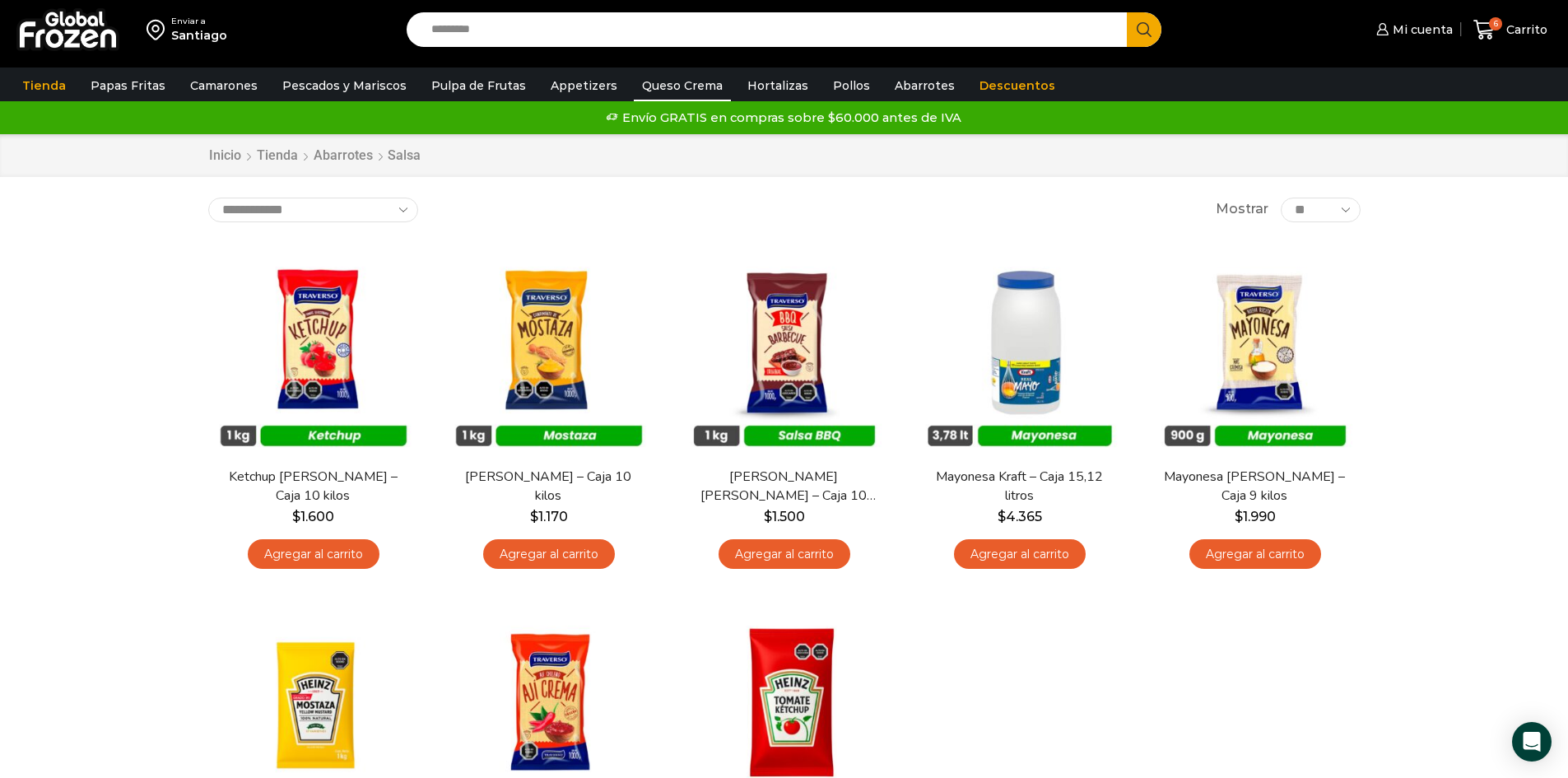
click at [657, 84] on link "Queso Crema" at bounding box center [682, 86] width 97 height 32
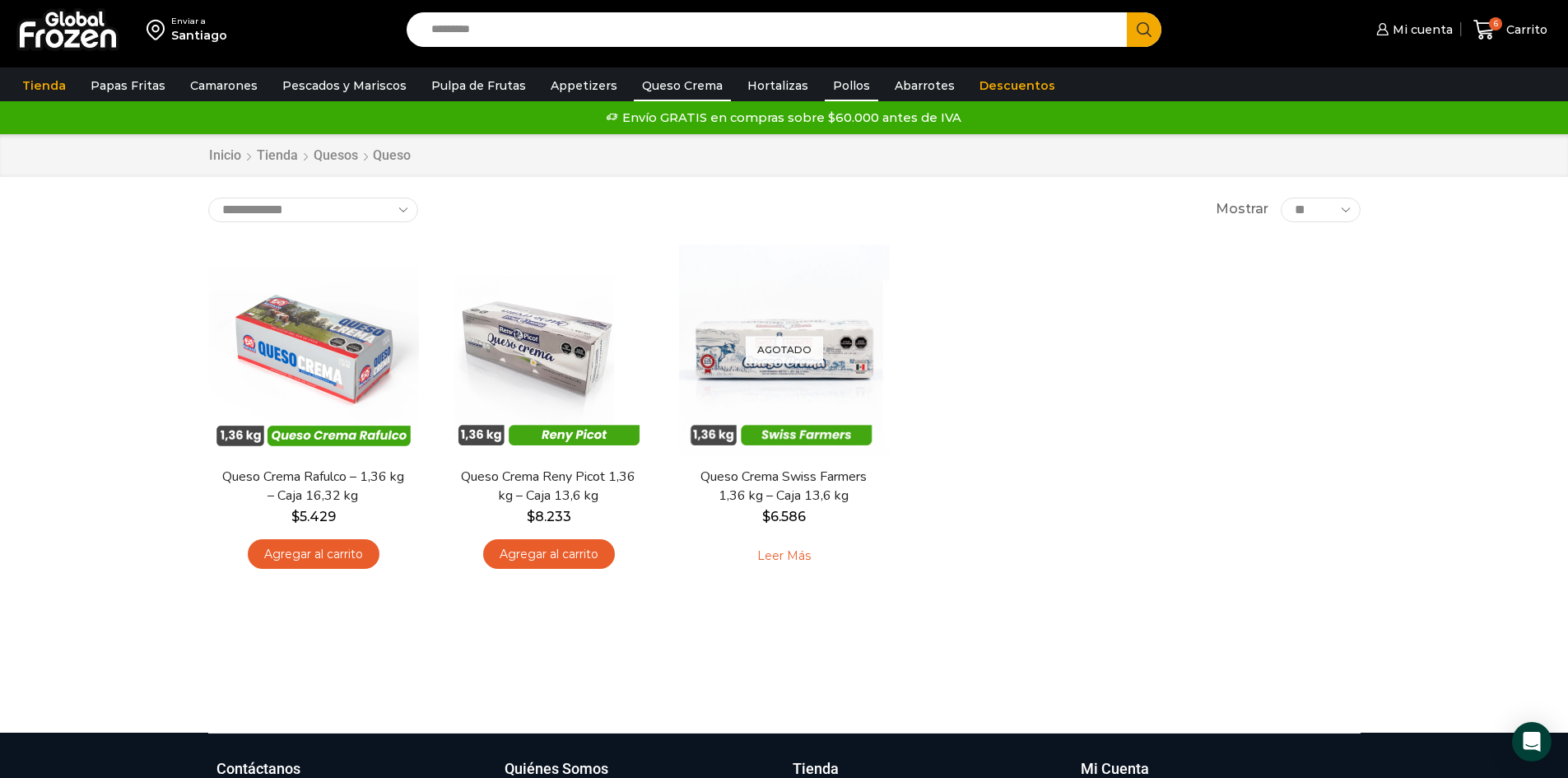
click at [830, 83] on link "Pollos" at bounding box center [852, 86] width 54 height 32
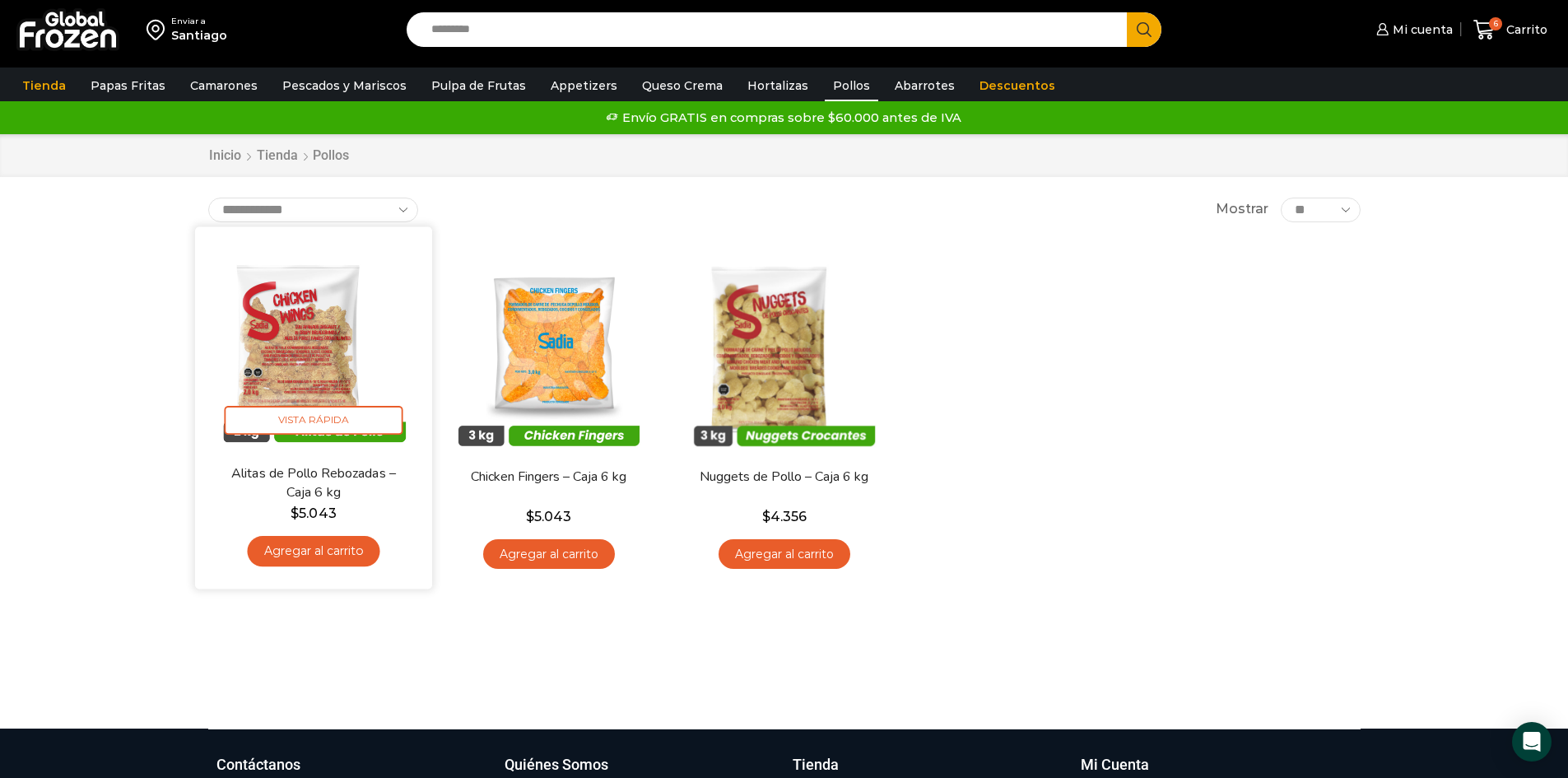
click at [352, 555] on link "Agregar al carrito" at bounding box center [313, 551] width 133 height 31
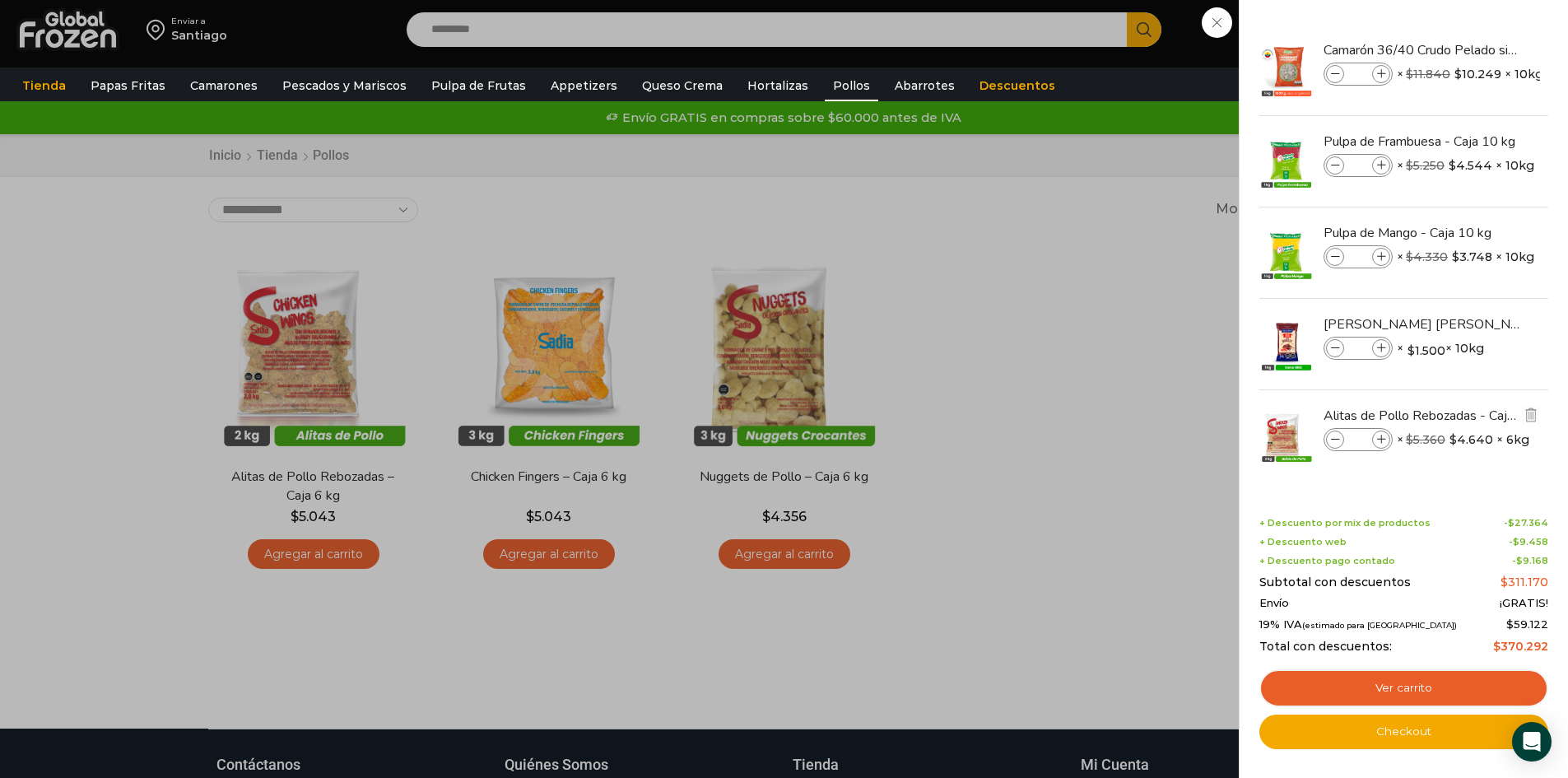
click at [1384, 438] on icon at bounding box center [1381, 440] width 9 height 9
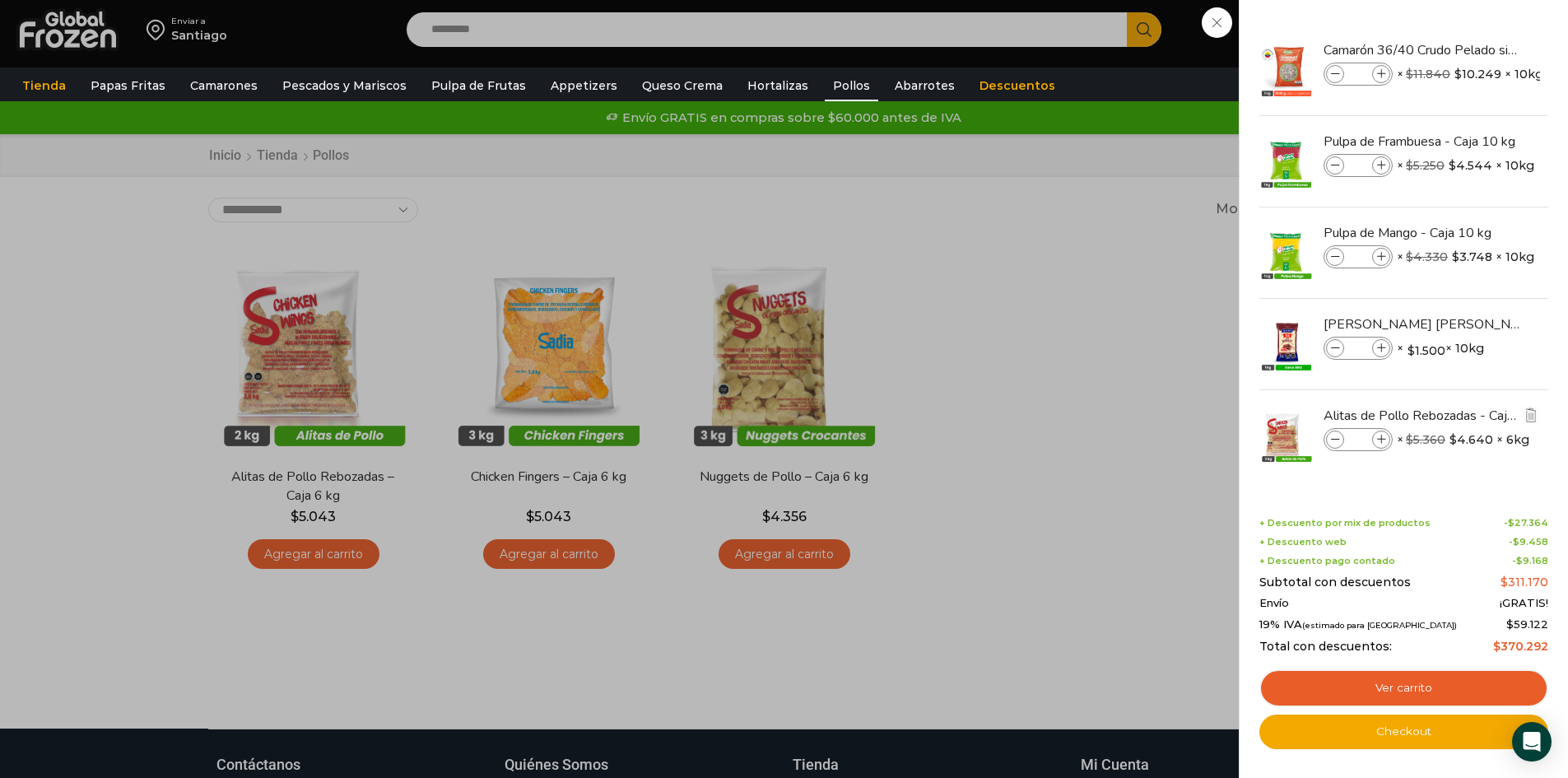
type input "*"
click at [1416, 693] on link "Ver carrito" at bounding box center [1405, 688] width 289 height 38
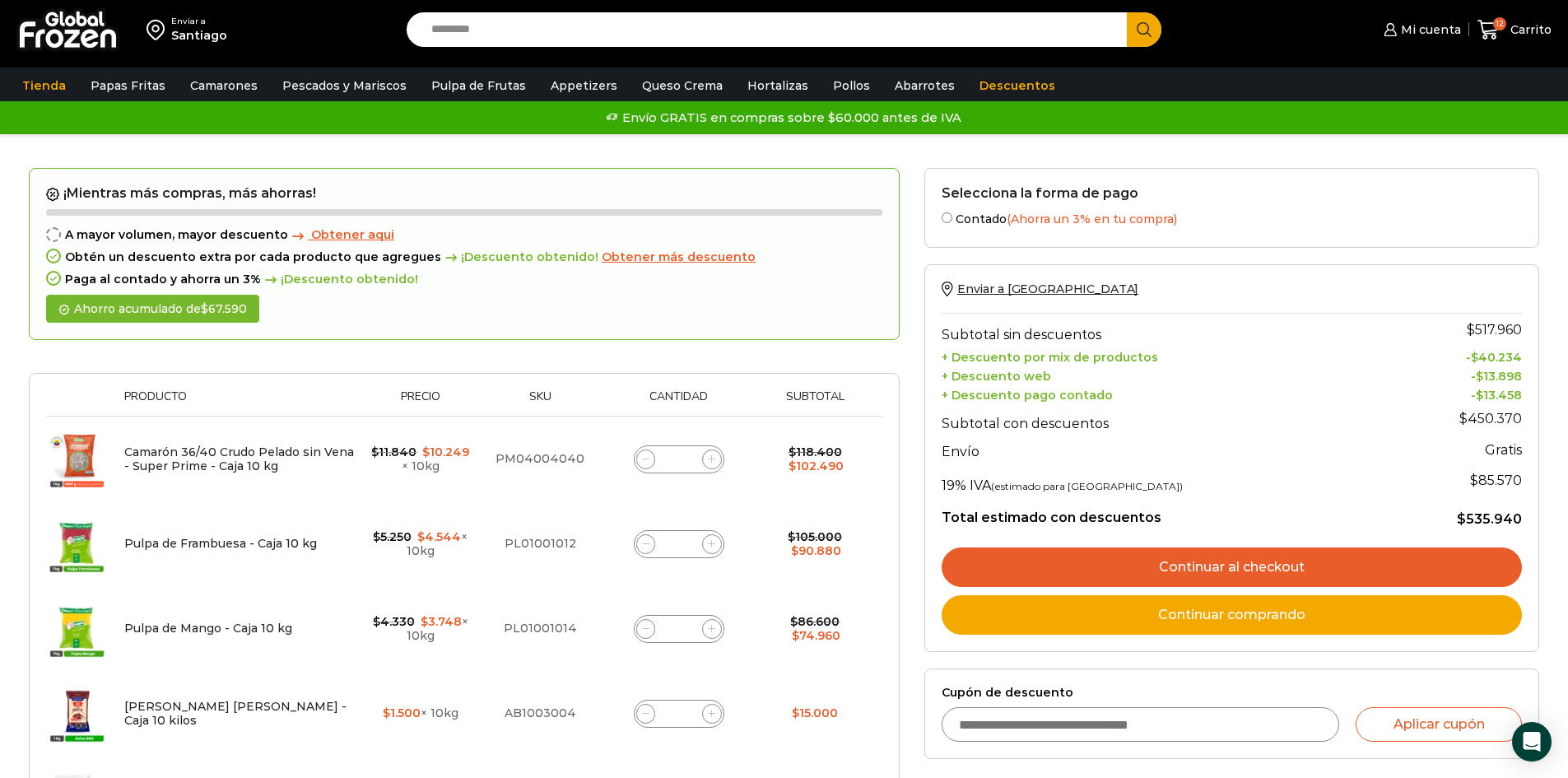
click at [1244, 566] on link "Continuar al checkout" at bounding box center [1232, 567] width 580 height 39
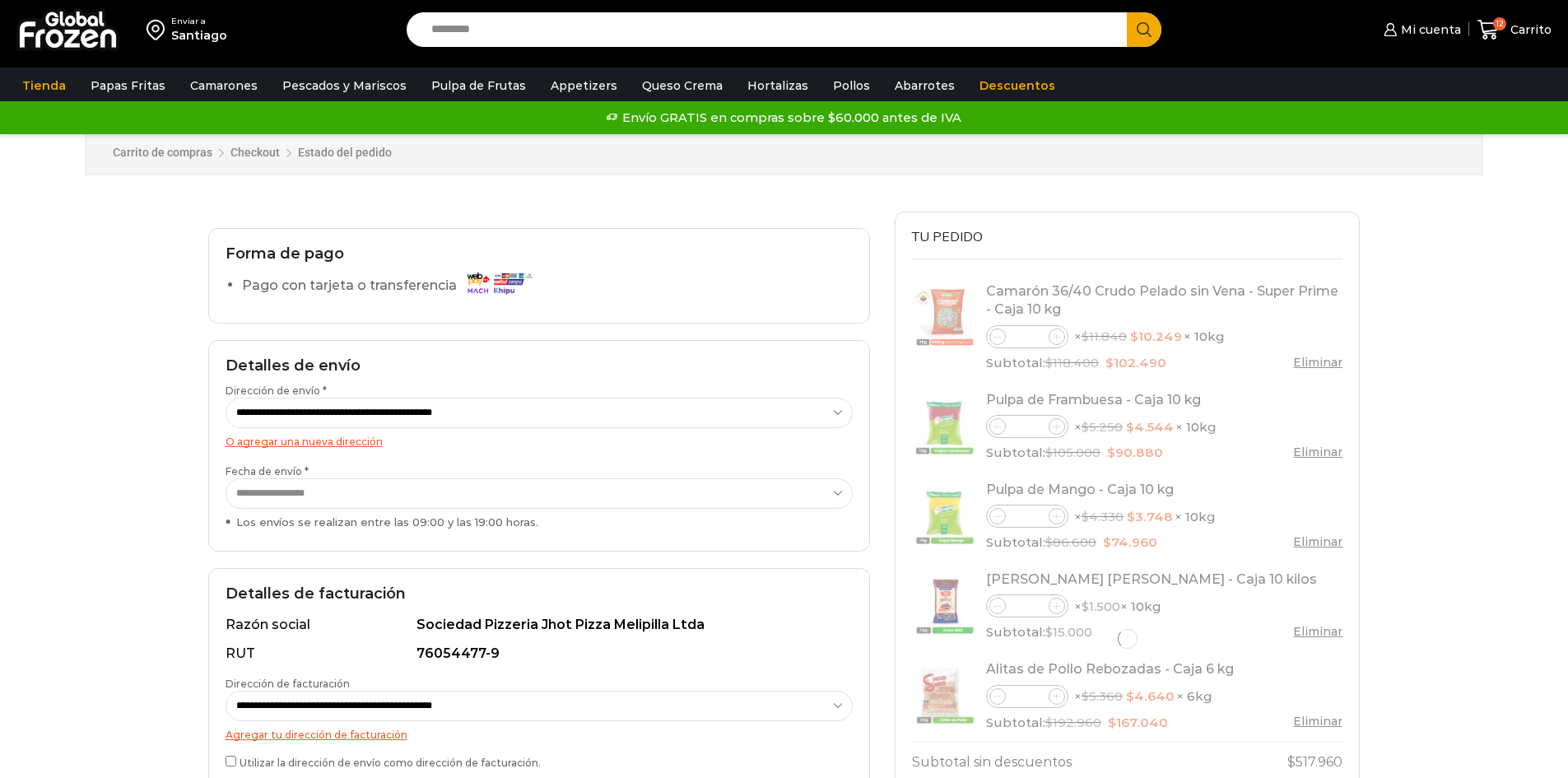
select select "*"
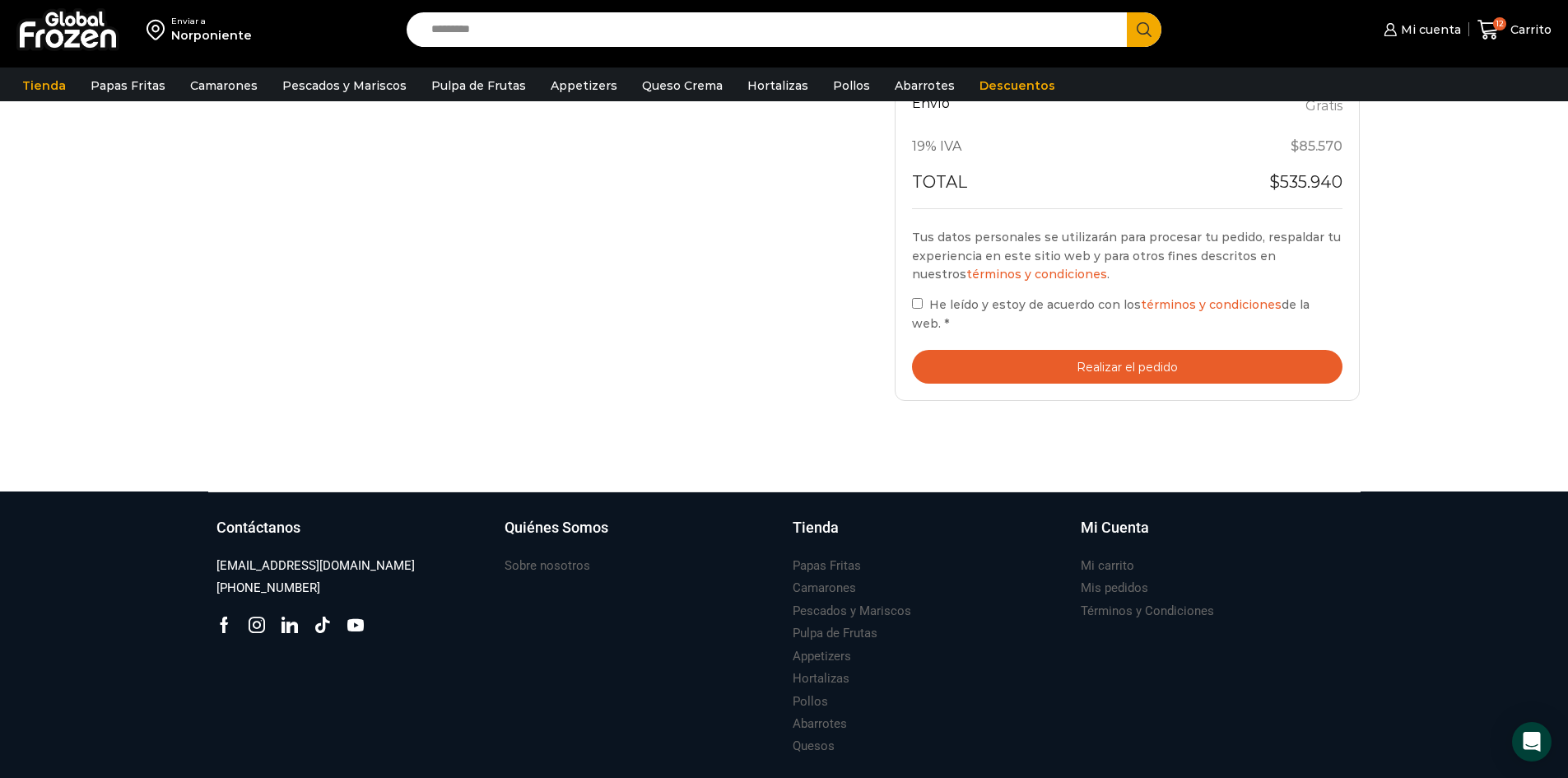
scroll to position [823, 0]
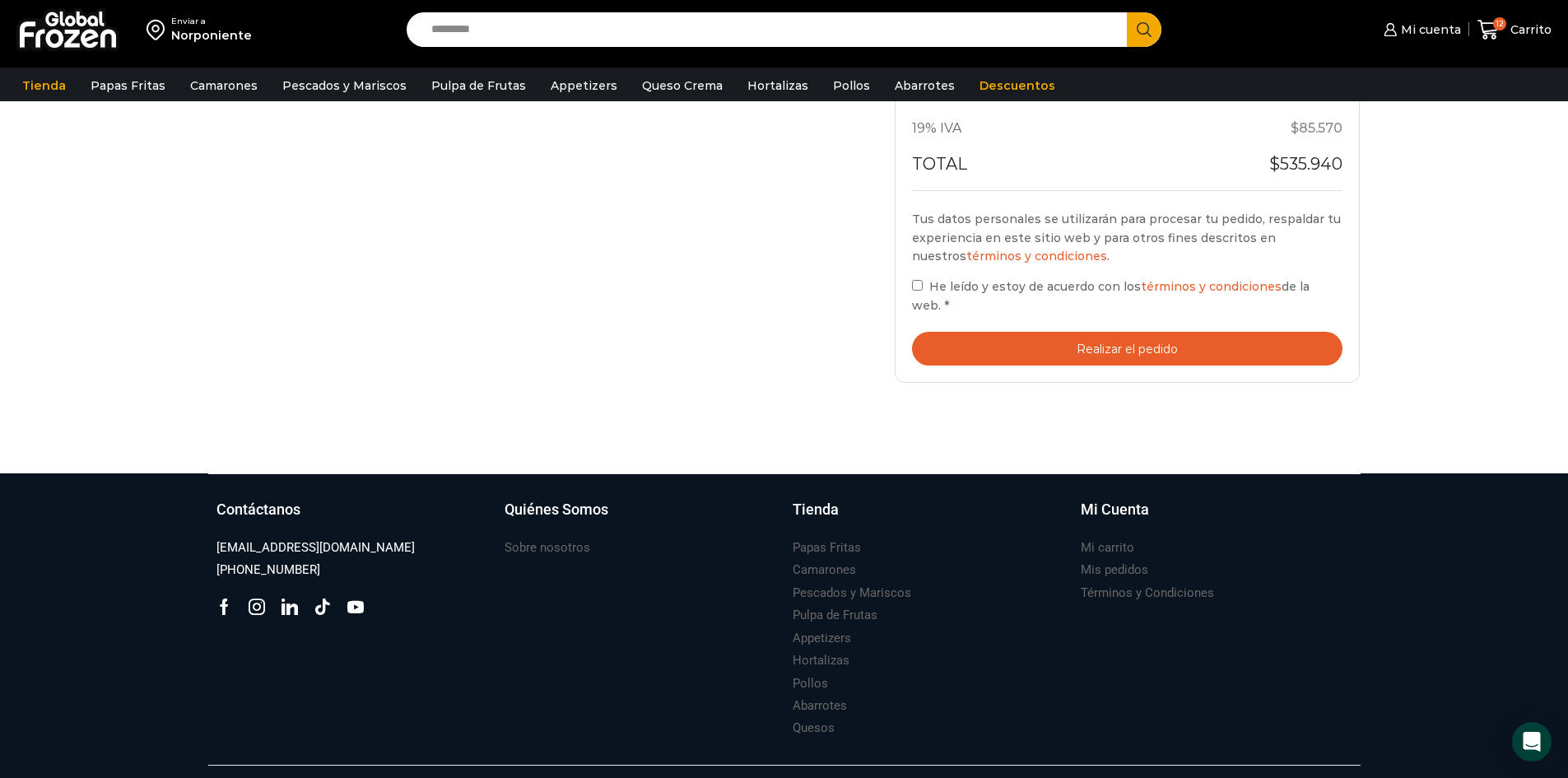
click at [1114, 336] on button "Realizar el pedido" at bounding box center [1128, 348] width 431 height 33
